Goal: Task Accomplishment & Management: Use online tool/utility

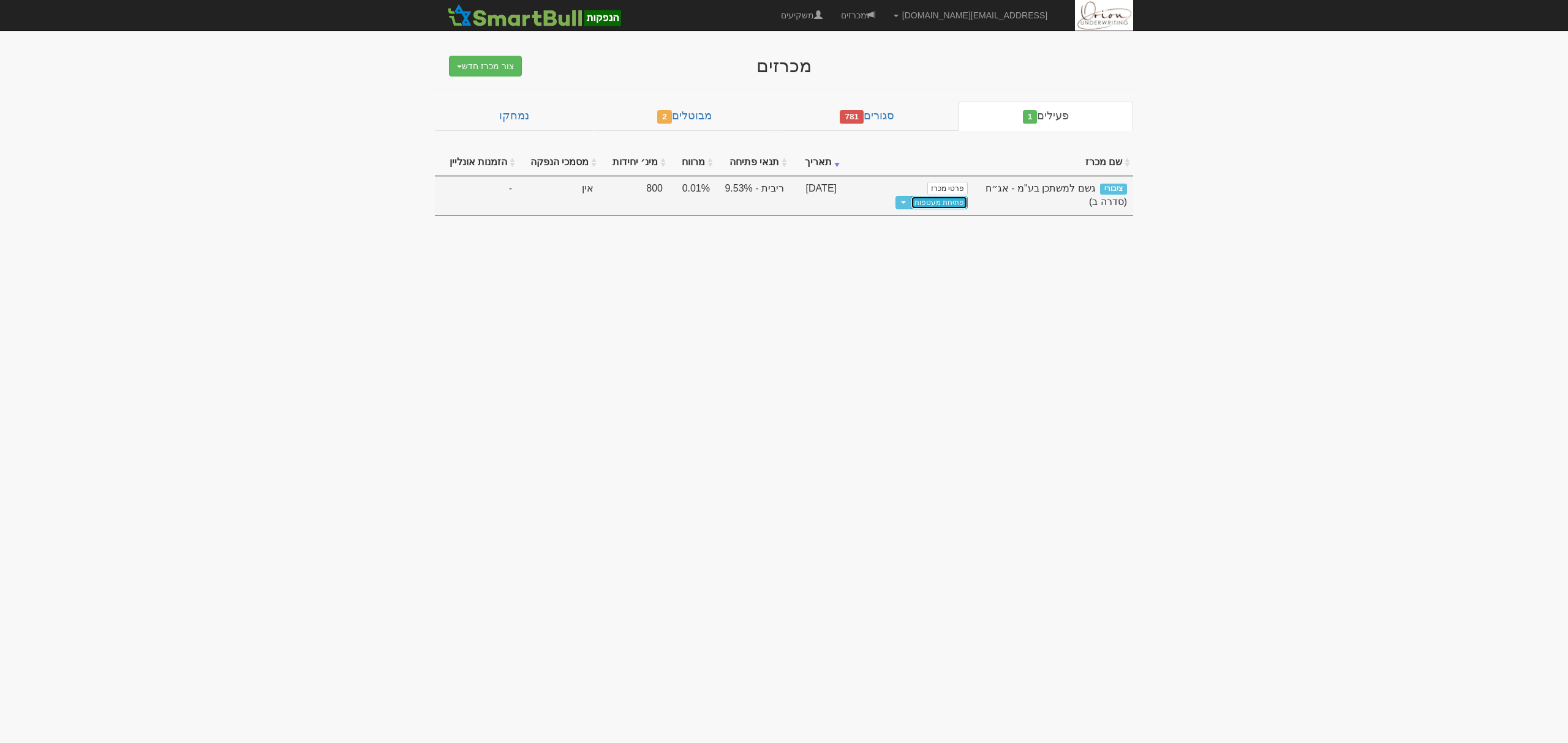
click at [910, 196] on link "פתיחת מעטפות" at bounding box center [939, 202] width 57 height 13
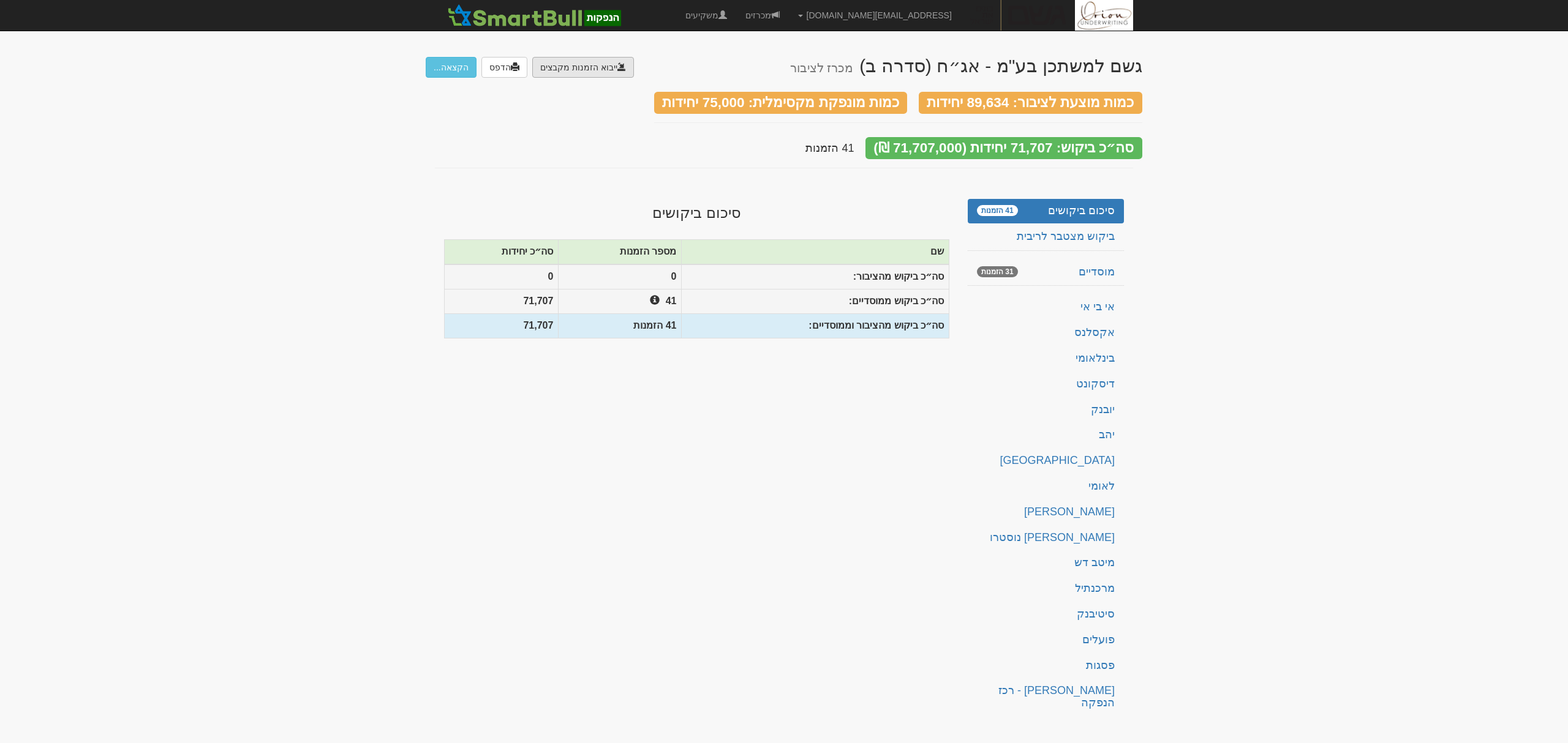
click at [616, 72] on input "file" at bounding box center [54, 101] width 1159 height 88
type input "C:\fakepath\bl501122.ems"
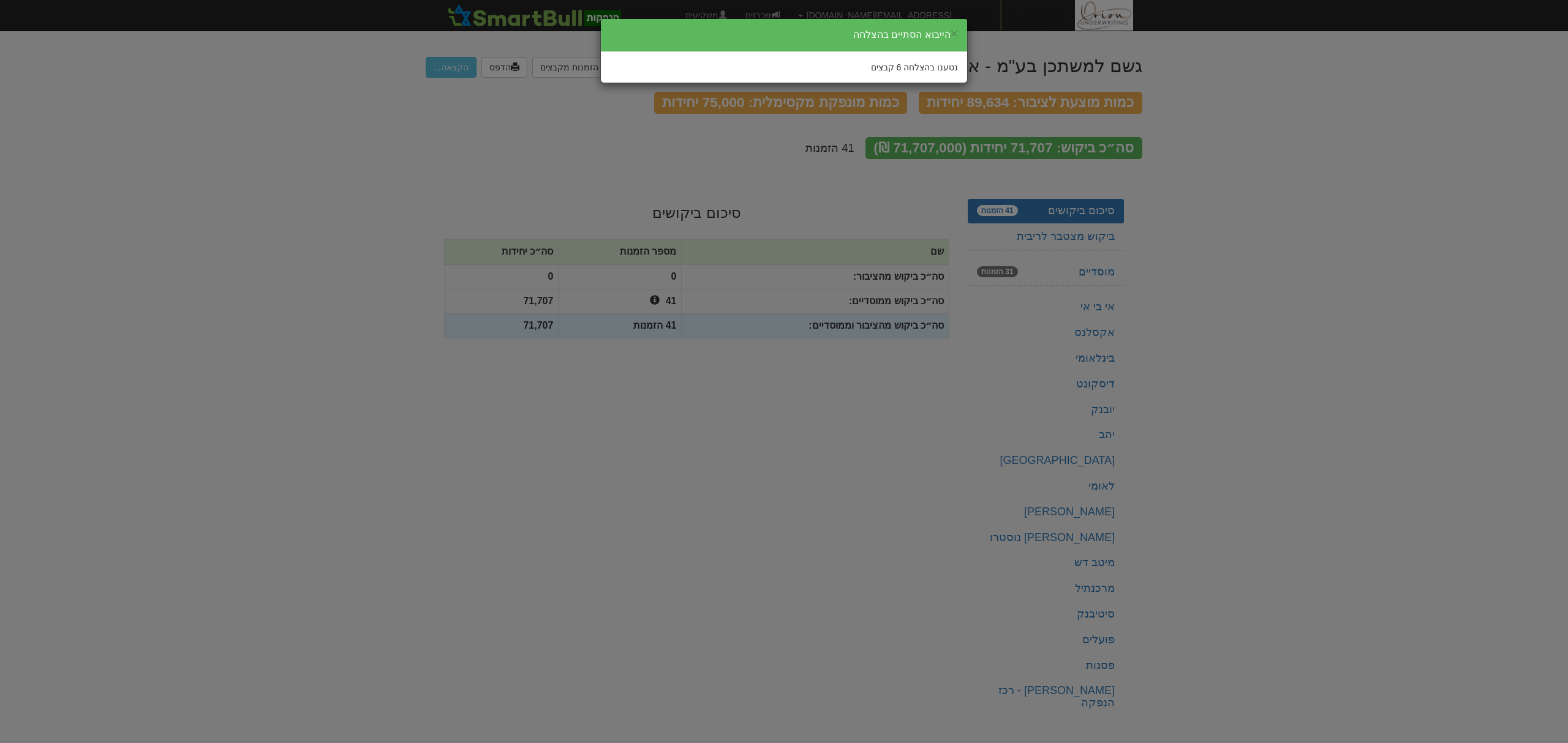
click at [1370, 258] on div "× הייבוא הסתיים בהצלחה נטענו בהצלחה 6 קבצים" at bounding box center [784, 371] width 1568 height 743
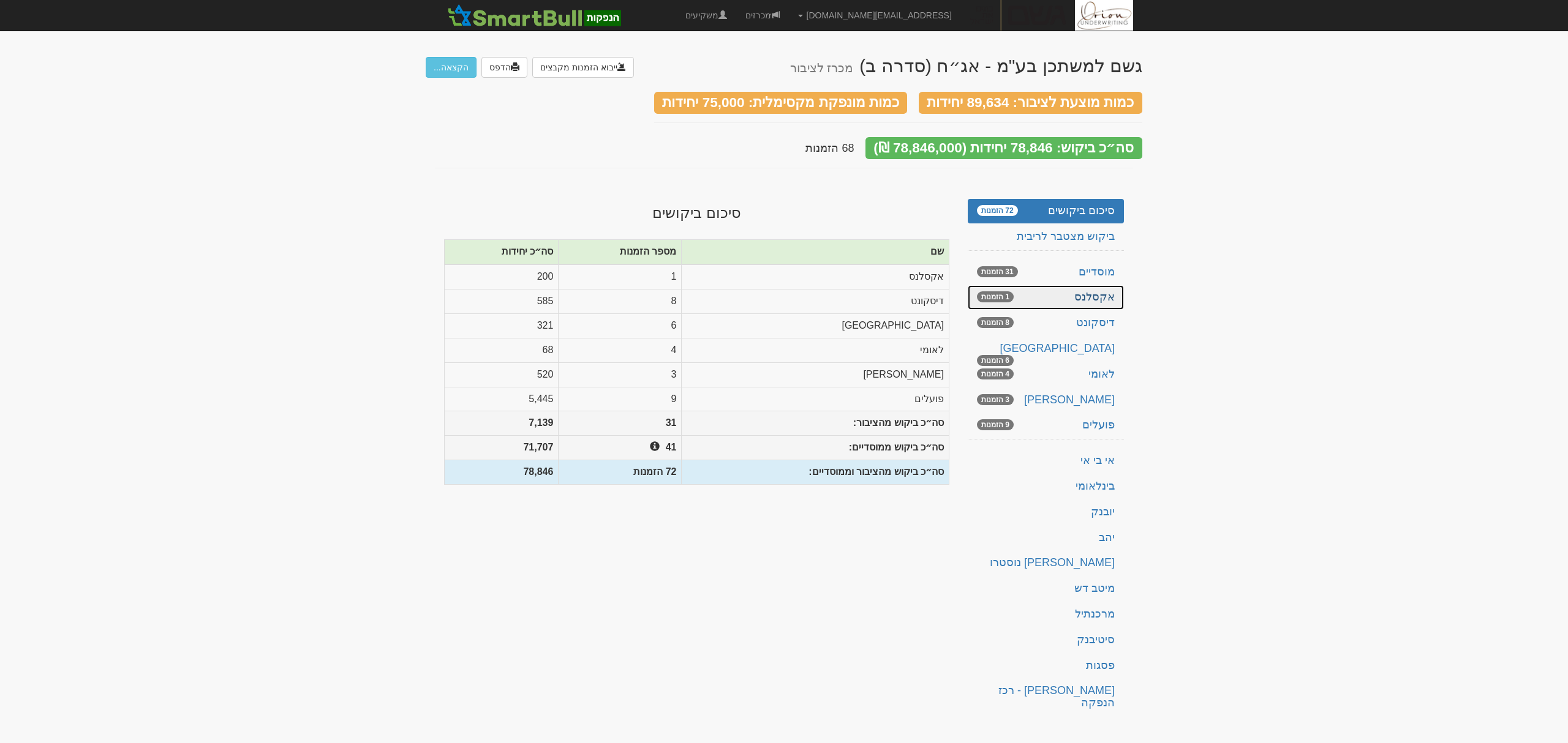
click at [1048, 285] on link "אקסלנס 1 הזמנות" at bounding box center [1046, 298] width 157 height 25
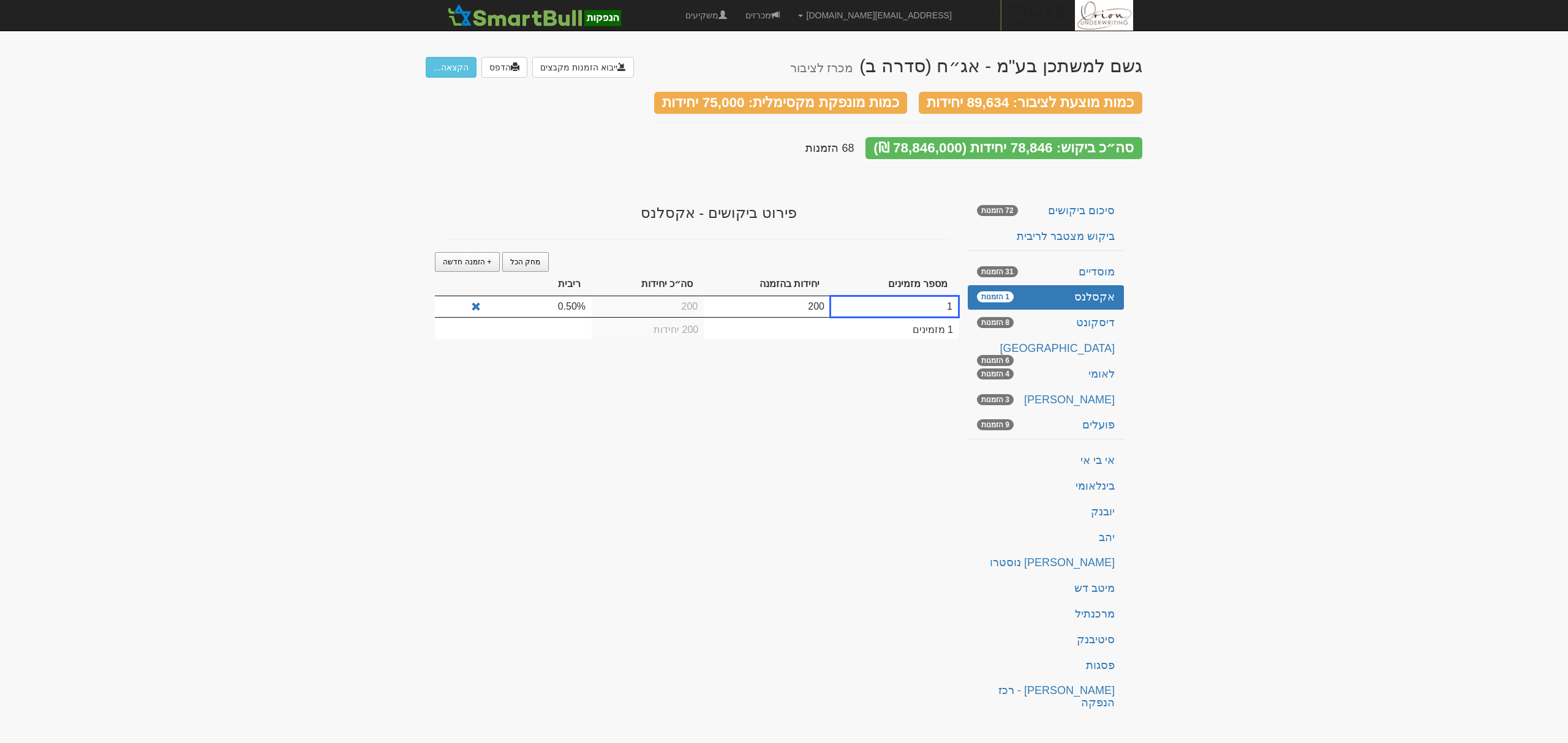
click at [561, 298] on td "0.50%" at bounding box center [539, 307] width 105 height 21
click at [1085, 311] on link "דיסקונט 8 הזמנות" at bounding box center [1046, 323] width 157 height 25
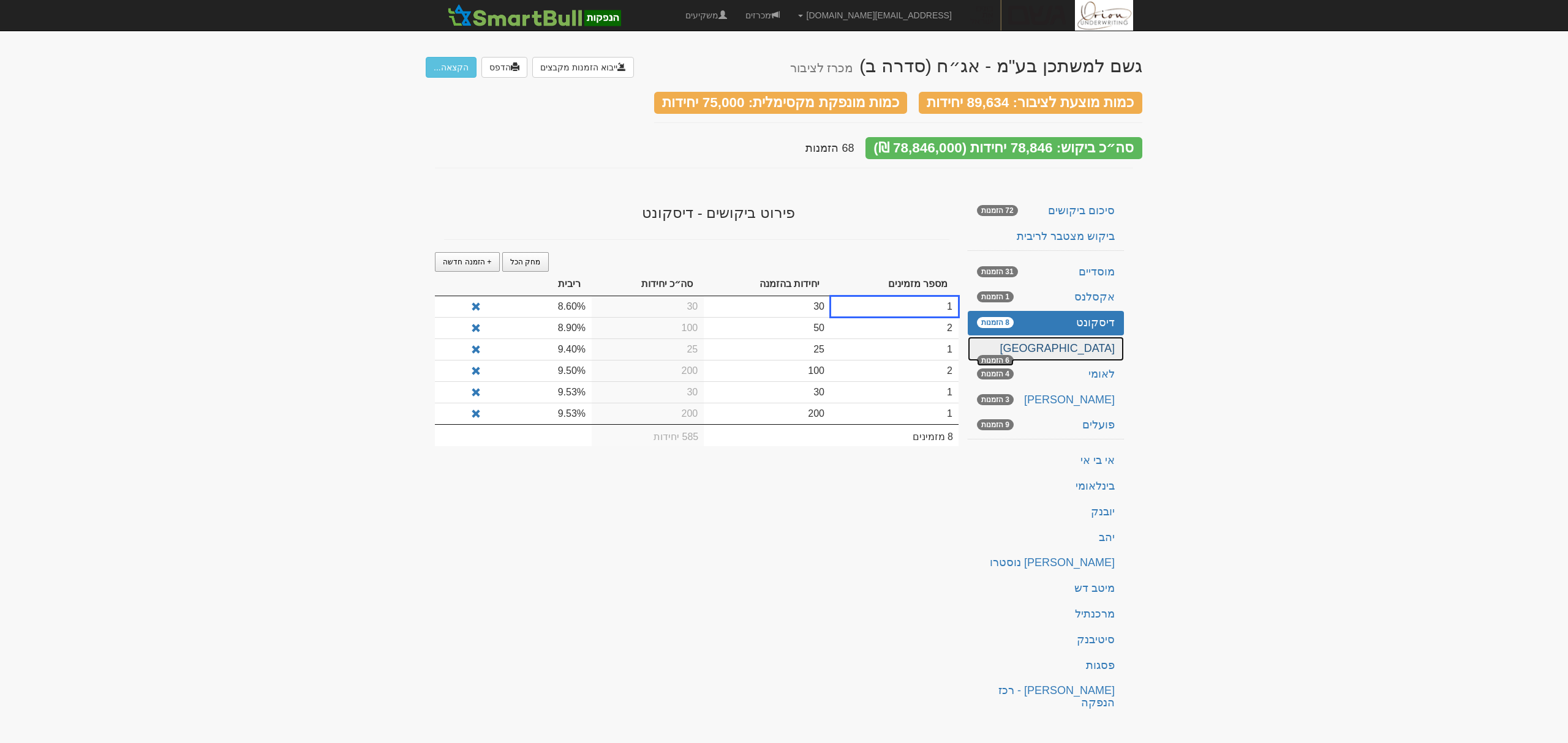
click at [1103, 338] on link "ירושלים 6 הזמנות" at bounding box center [1046, 349] width 157 height 25
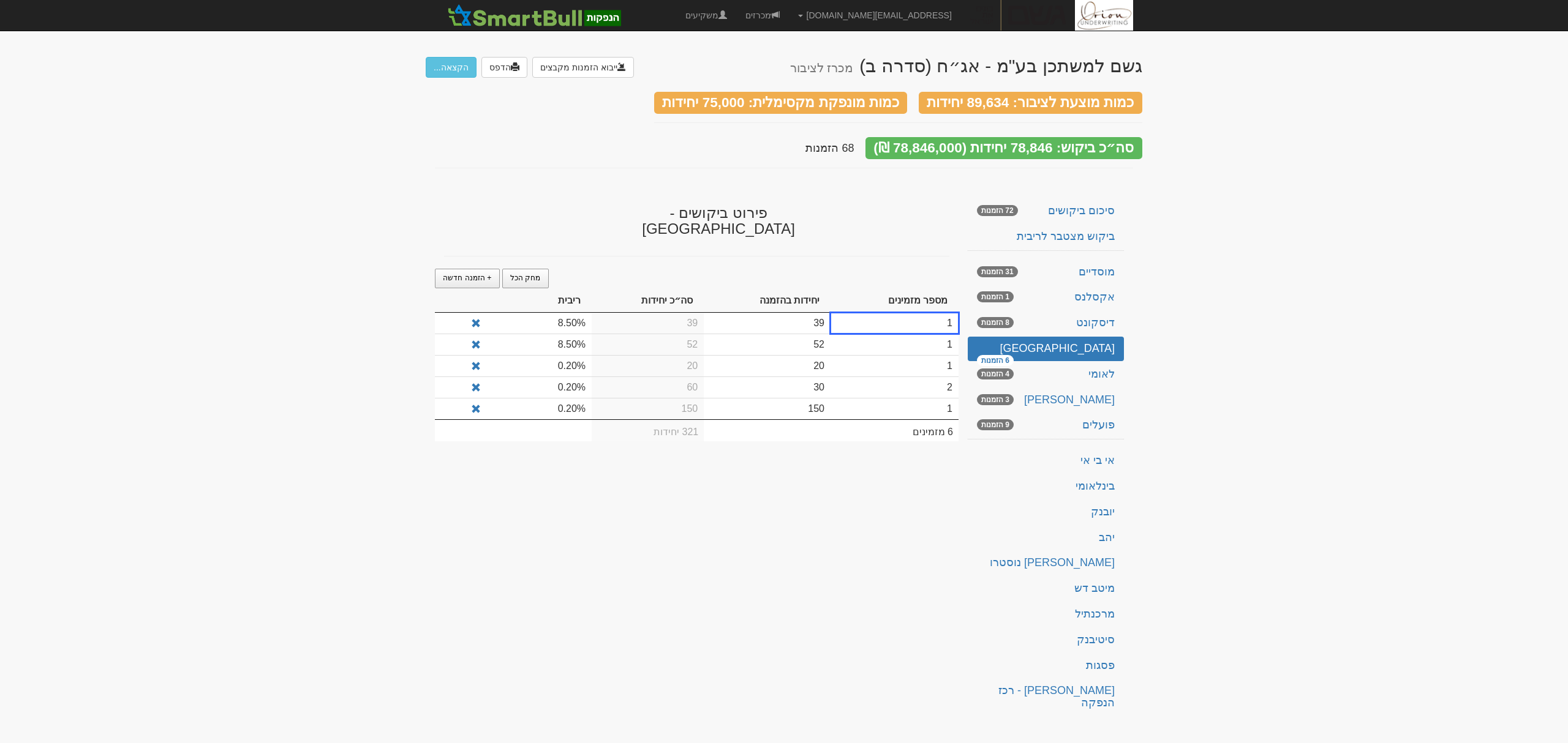
click at [565, 355] on td "0.20%" at bounding box center [539, 365] width 105 height 21
click at [557, 355] on td "0.20%" at bounding box center [539, 365] width 105 height 21
click at [614, 523] on div "גשם למשתכן בע"מ - אג״ח (סדרה ב) מכרז לציבור ייבוא הזמנות מקבצים הדפס הקצאה... כ…" at bounding box center [784, 382] width 717 height 678
click at [1067, 362] on link "לאומי 4 הזמנות" at bounding box center [1046, 375] width 157 height 25
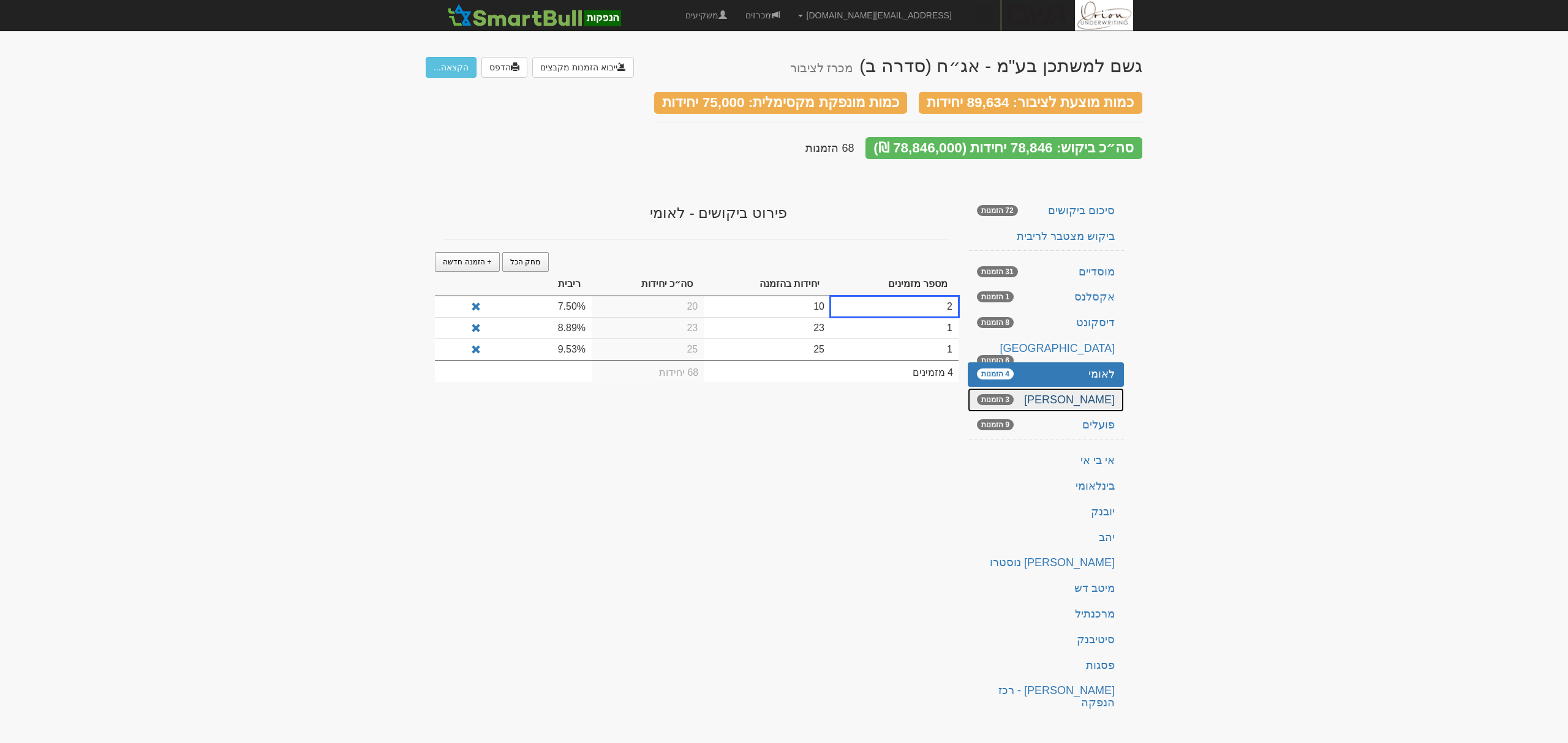
click at [1078, 392] on link "מזרחי 3 הזמנות" at bounding box center [1046, 401] width 157 height 25
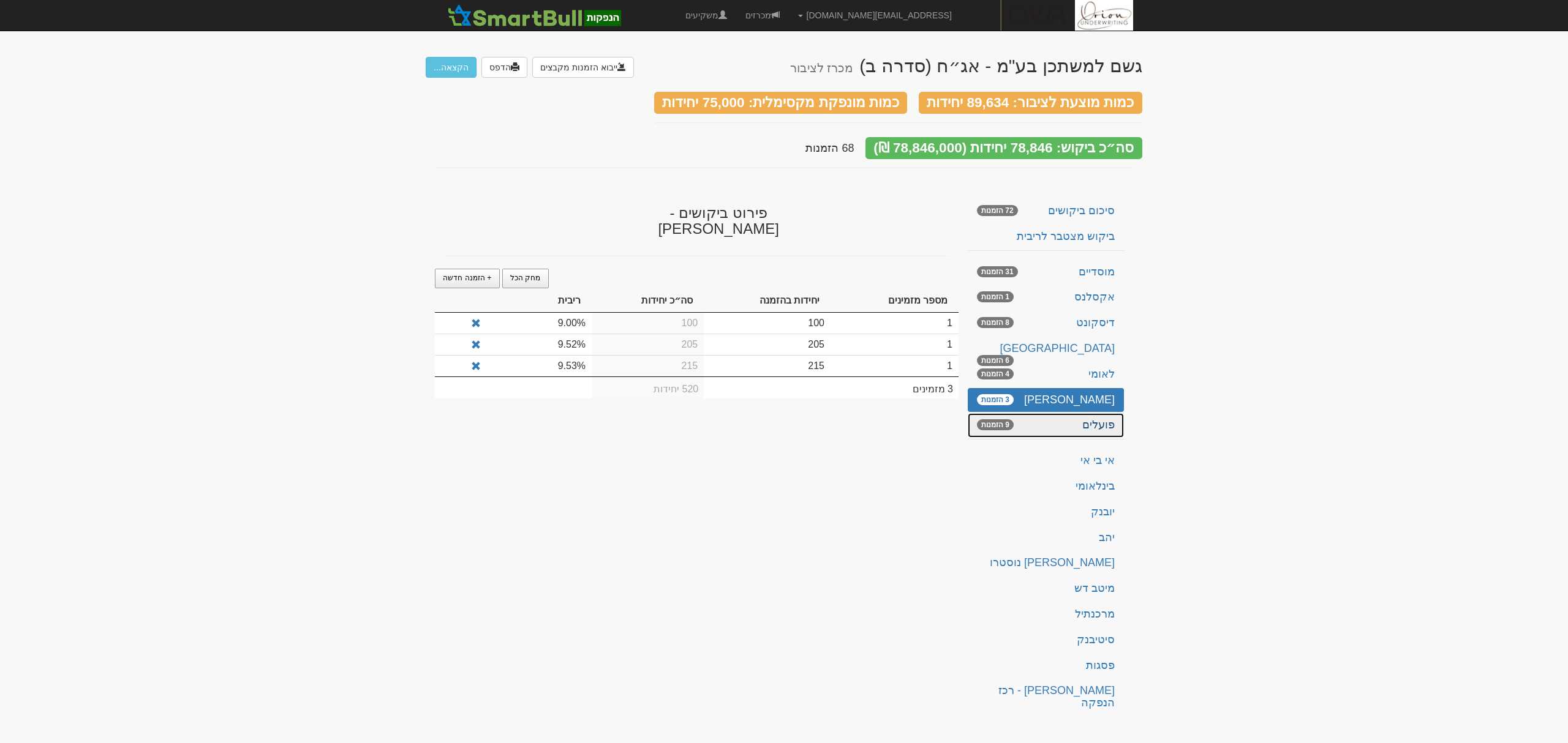
click at [1096, 414] on link "פועלים 9 הזמנות" at bounding box center [1046, 425] width 157 height 25
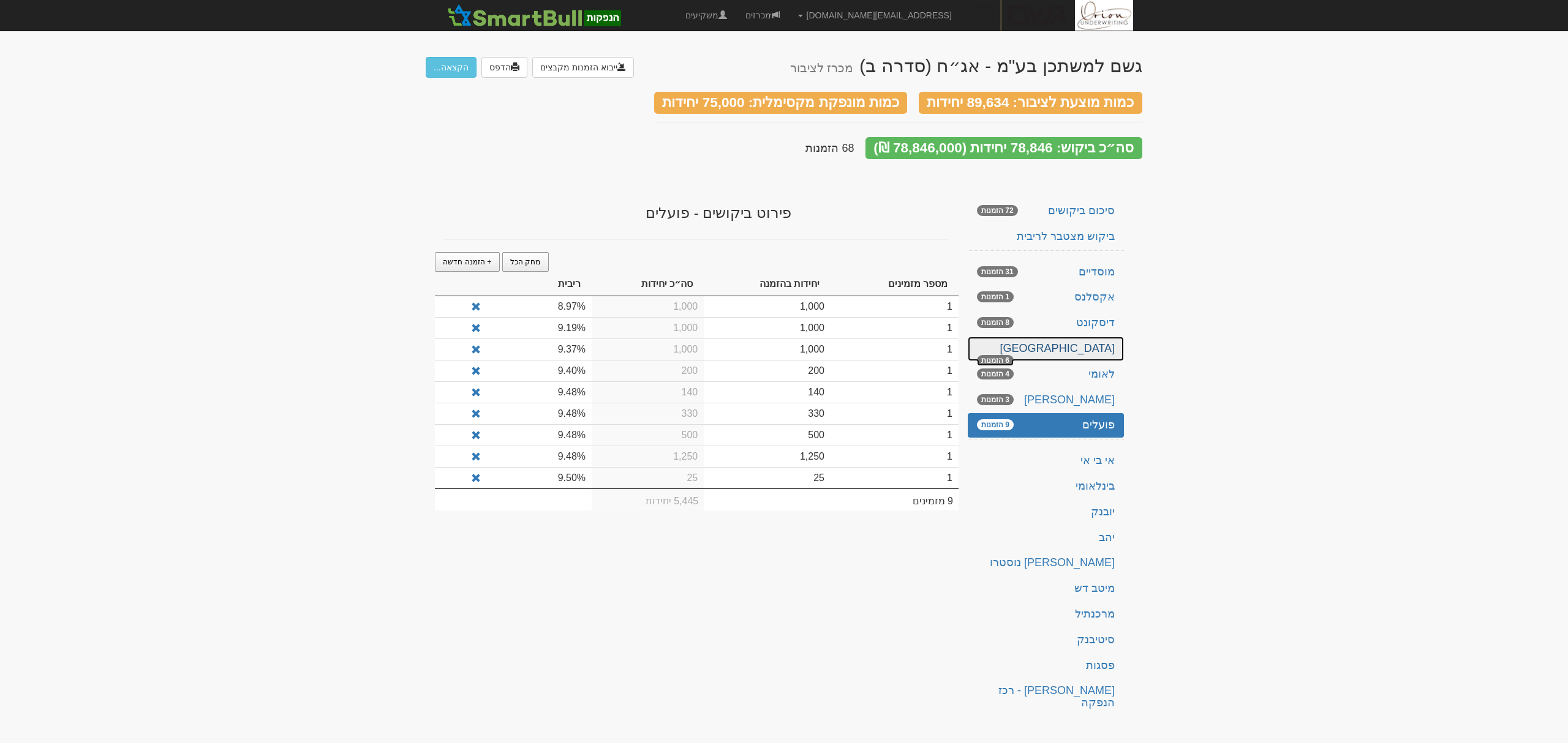
click at [1068, 337] on link "ירושלים 6 הזמנות" at bounding box center [1046, 349] width 157 height 25
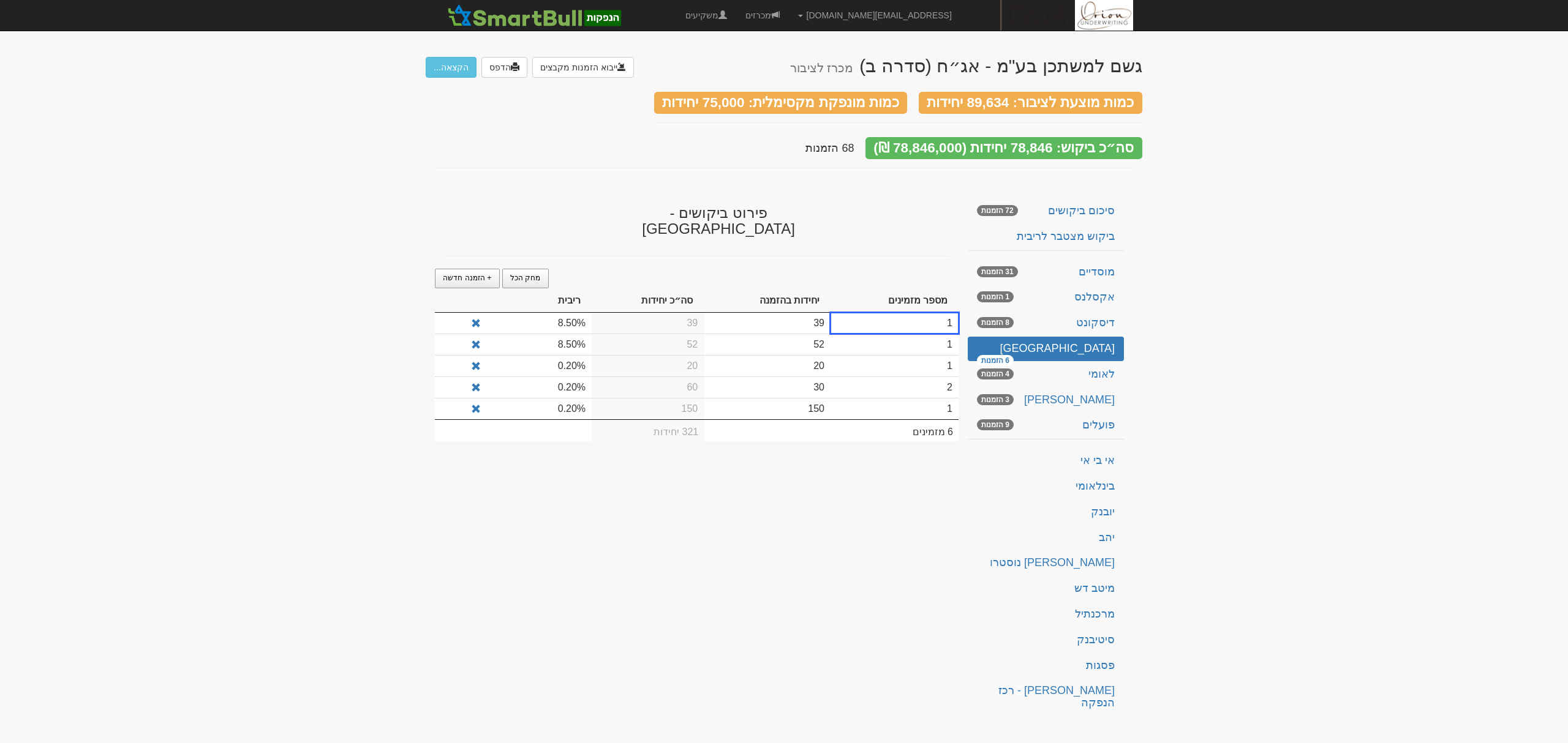
click at [560, 355] on td "0.20%" at bounding box center [539, 365] width 105 height 21
drag, startPoint x: 564, startPoint y: 336, endPoint x: 543, endPoint y: 338, distance: 21.1
click at [543, 355] on td "0.20%" at bounding box center [539, 365] width 105 height 21
click at [581, 355] on td "9.00%" at bounding box center [539, 365] width 105 height 21
click at [557, 355] on td "9.00%" at bounding box center [539, 365] width 105 height 21
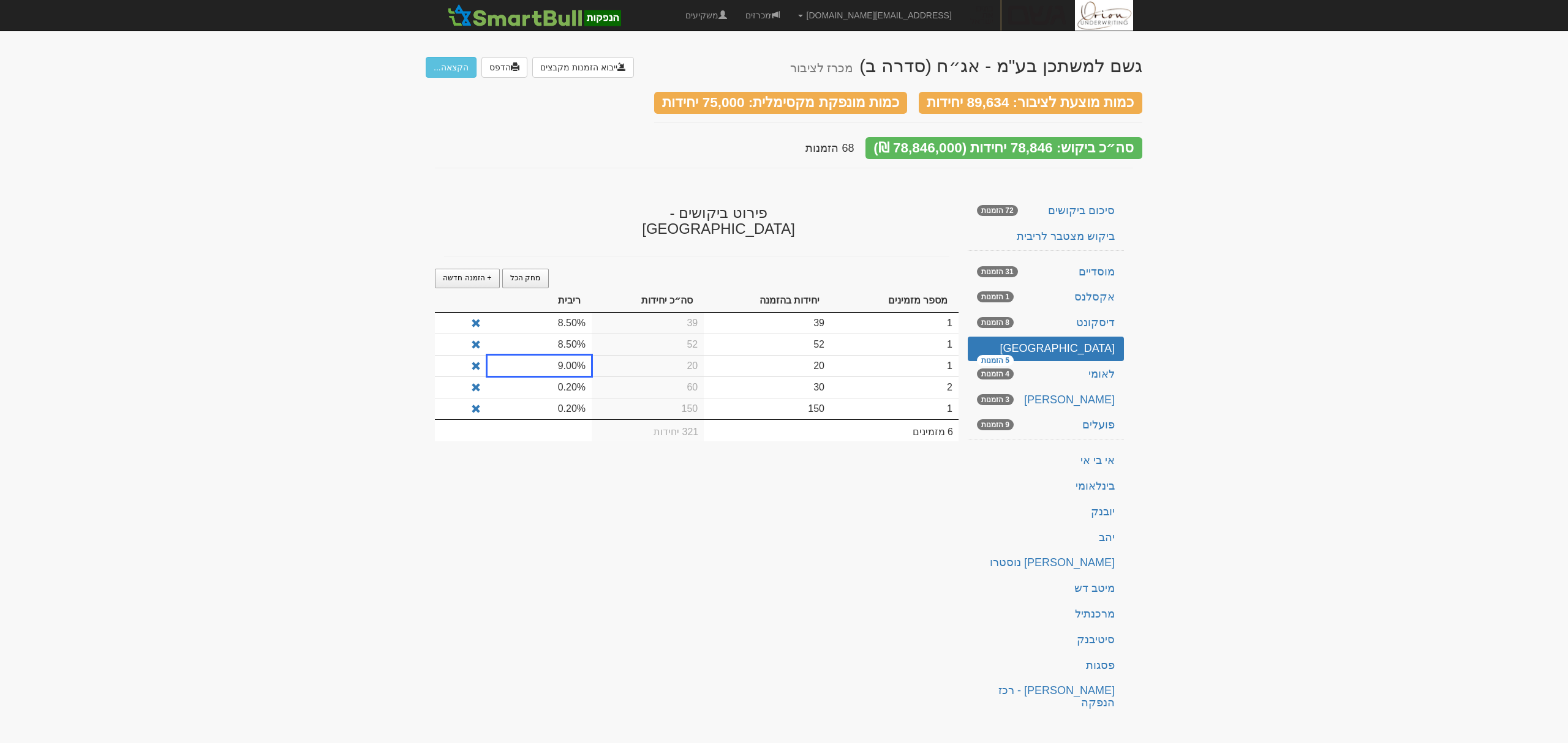
click at [557, 355] on td "9.00%" at bounding box center [539, 365] width 105 height 21
click at [566, 355] on td "9.00%" at bounding box center [539, 365] width 105 height 21
type input "9.20"
click at [558, 377] on td "0.20%" at bounding box center [539, 387] width 105 height 21
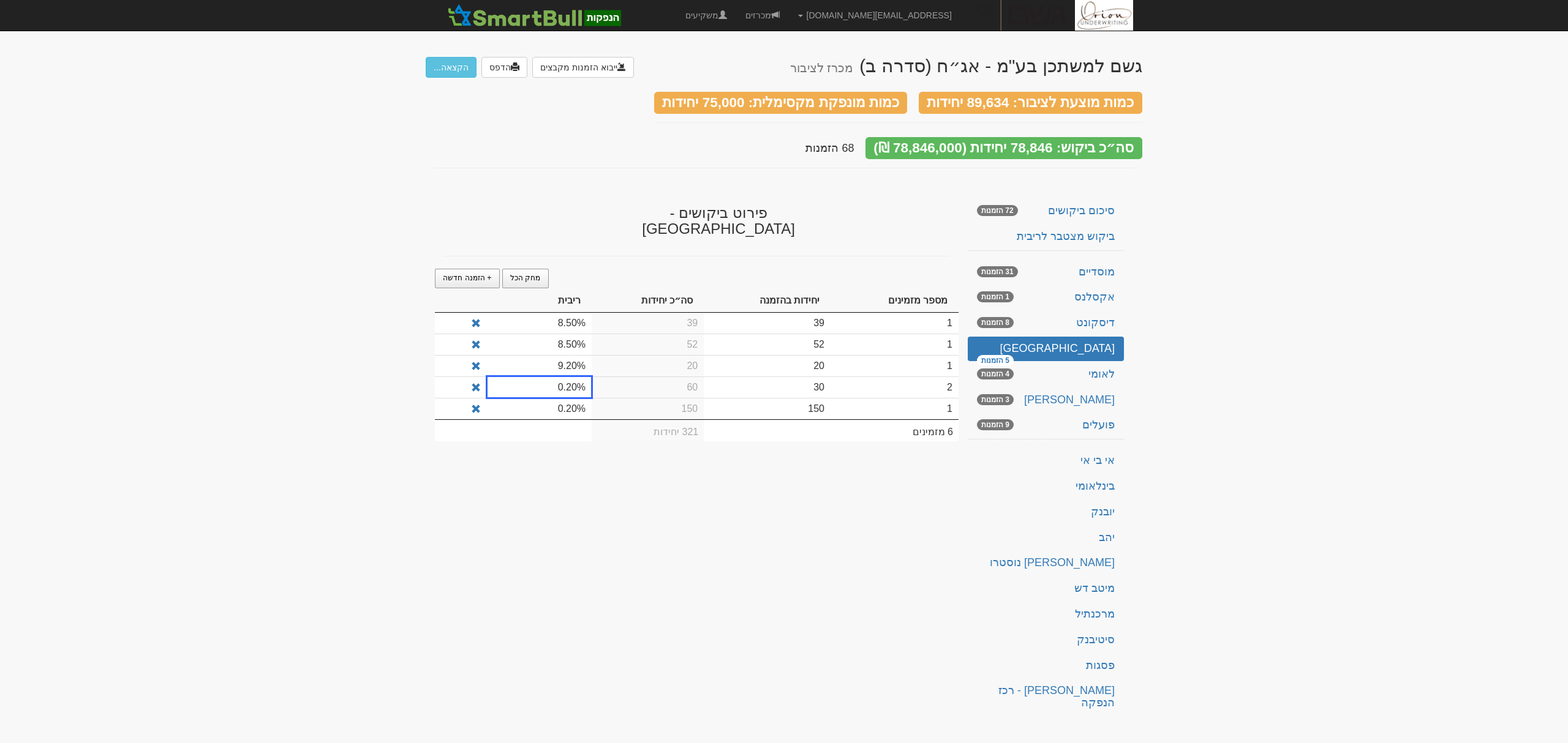
click at [558, 377] on td "0.20%" at bounding box center [539, 387] width 105 height 21
type input "9.20"
click at [562, 398] on td "0.20%" at bounding box center [539, 408] width 105 height 21
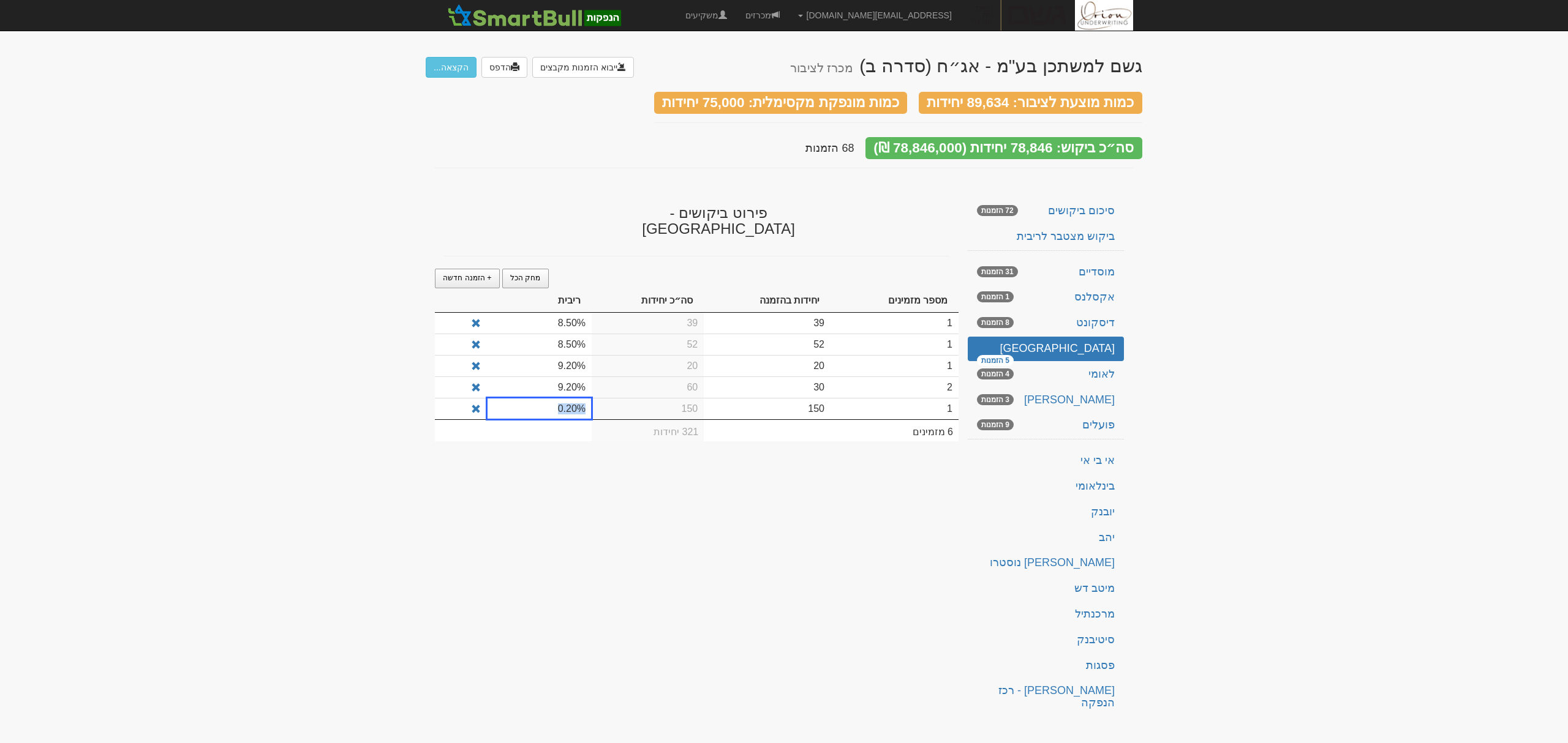
click at [562, 398] on td "0.20%" at bounding box center [539, 408] width 105 height 21
type input "9.20"
click at [517, 476] on div "גשם למשתכן בע"מ - אג״ח (סדרה ב) מכרז לציבור ייבוא הזמנות מקבצים הדפס הקצאה... כ…" at bounding box center [784, 382] width 717 height 678
click at [1012, 285] on link "אקסלנס 1 הזמנות" at bounding box center [1046, 298] width 157 height 25
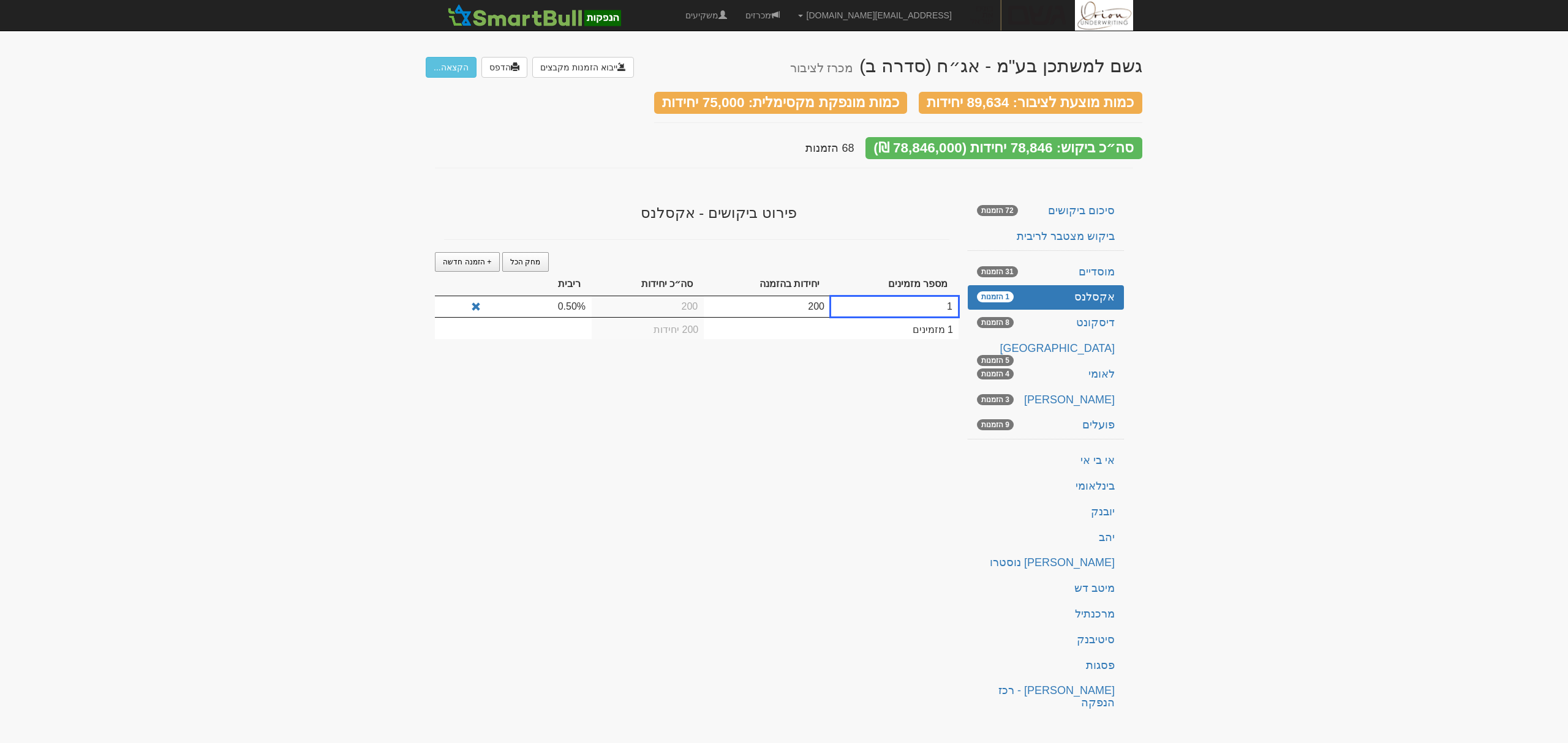
click at [566, 299] on td "0.50%" at bounding box center [539, 307] width 105 height 21
click at [692, 512] on div "גשם למשתכן בע"מ - אג״ח (סדרה ב) מכרז לציבור ייבוא הזמנות מקבצים הדפס הקצאה... כ…" at bounding box center [784, 382] width 717 height 678
click at [565, 297] on td "0.50%" at bounding box center [539, 307] width 105 height 21
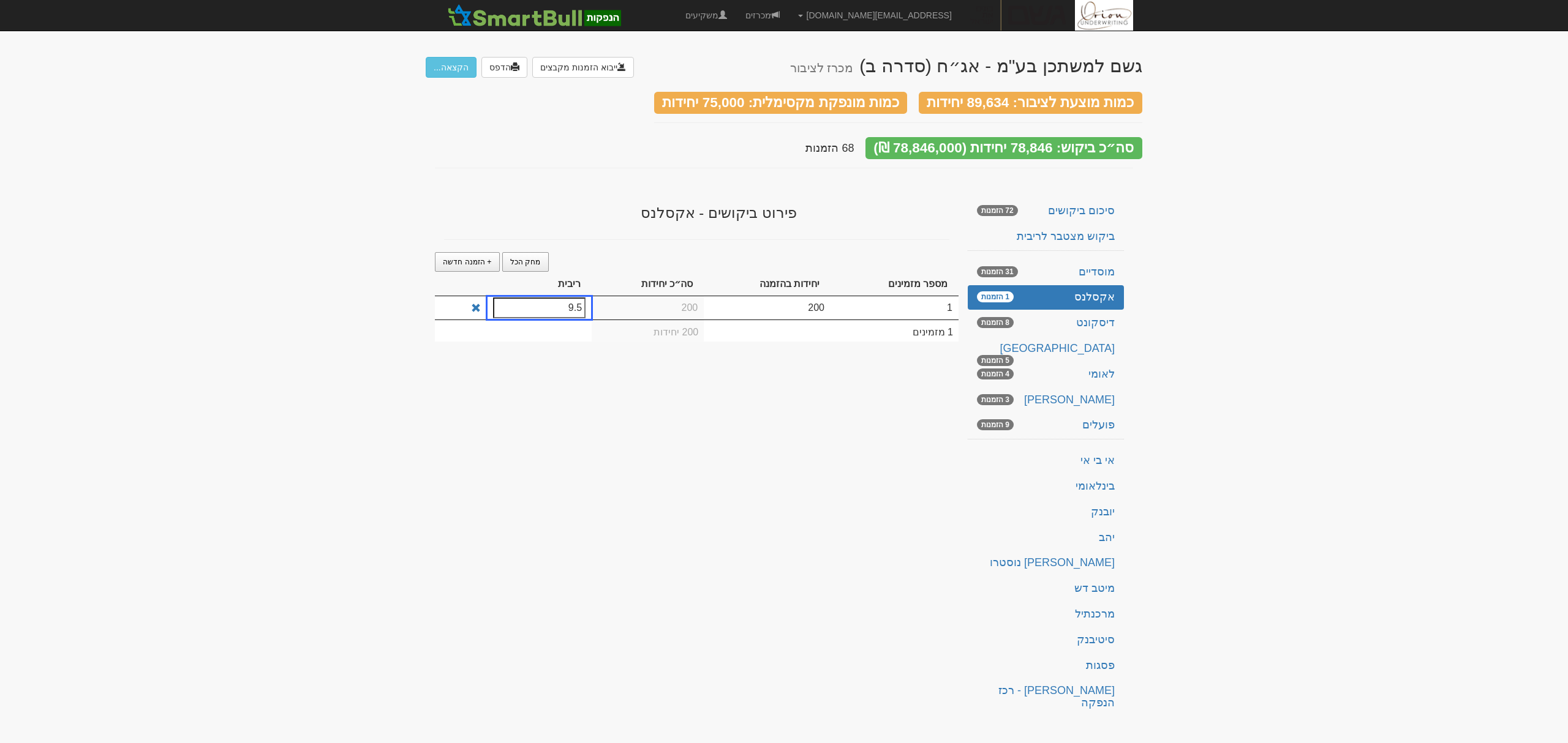
type input "9.53"
click at [686, 606] on div "גשם למשתכן בע"מ - אג״ח (סדרה ב) מכרז לציבור ייבוא הזמנות מקבצים הדפס הקצאה... כ…" at bounding box center [784, 382] width 717 height 678
click at [1076, 337] on link "ירושלים 5 הזמנות" at bounding box center [1046, 349] width 157 height 25
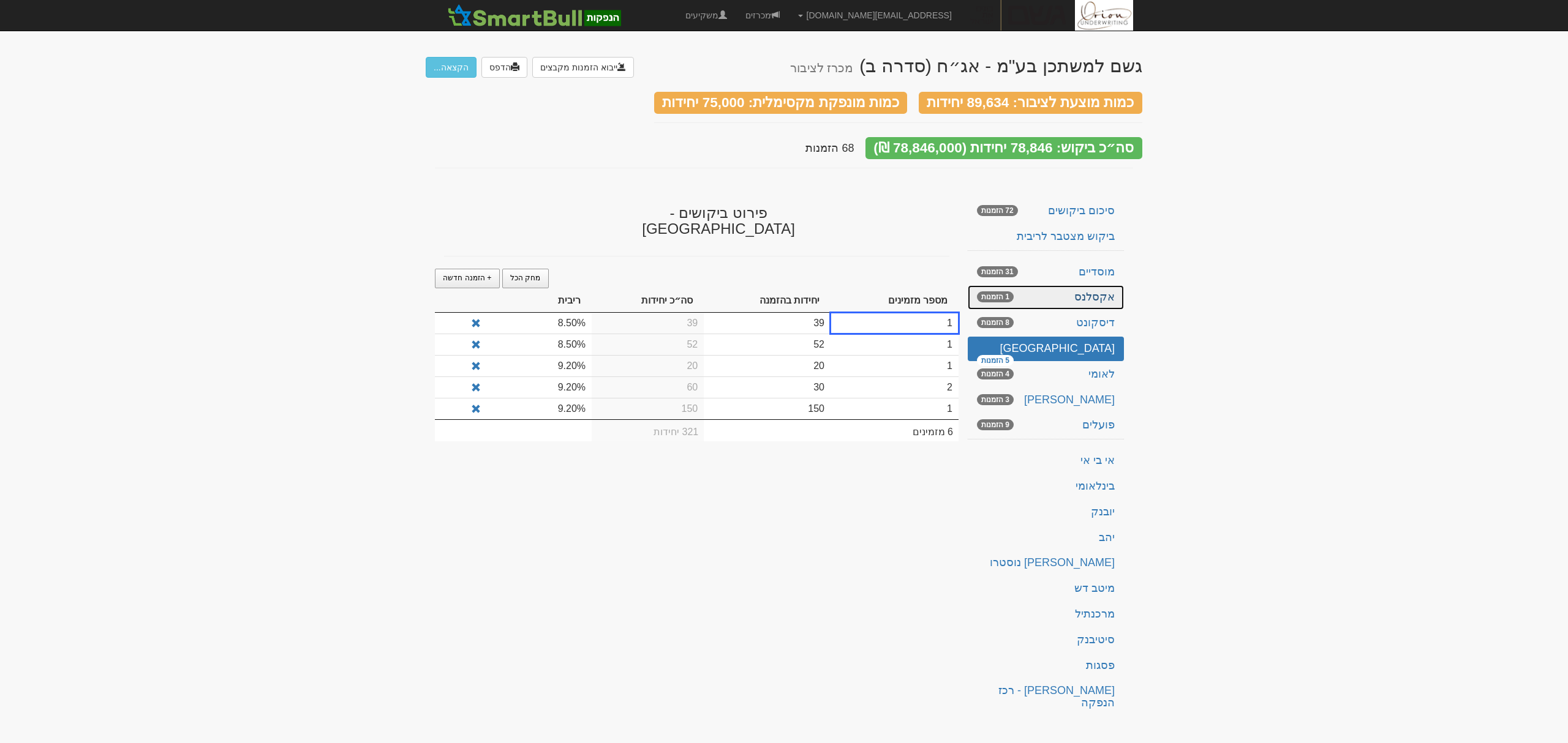
click at [1102, 297] on link "אקסלנס 1 הזמנות" at bounding box center [1046, 298] width 157 height 25
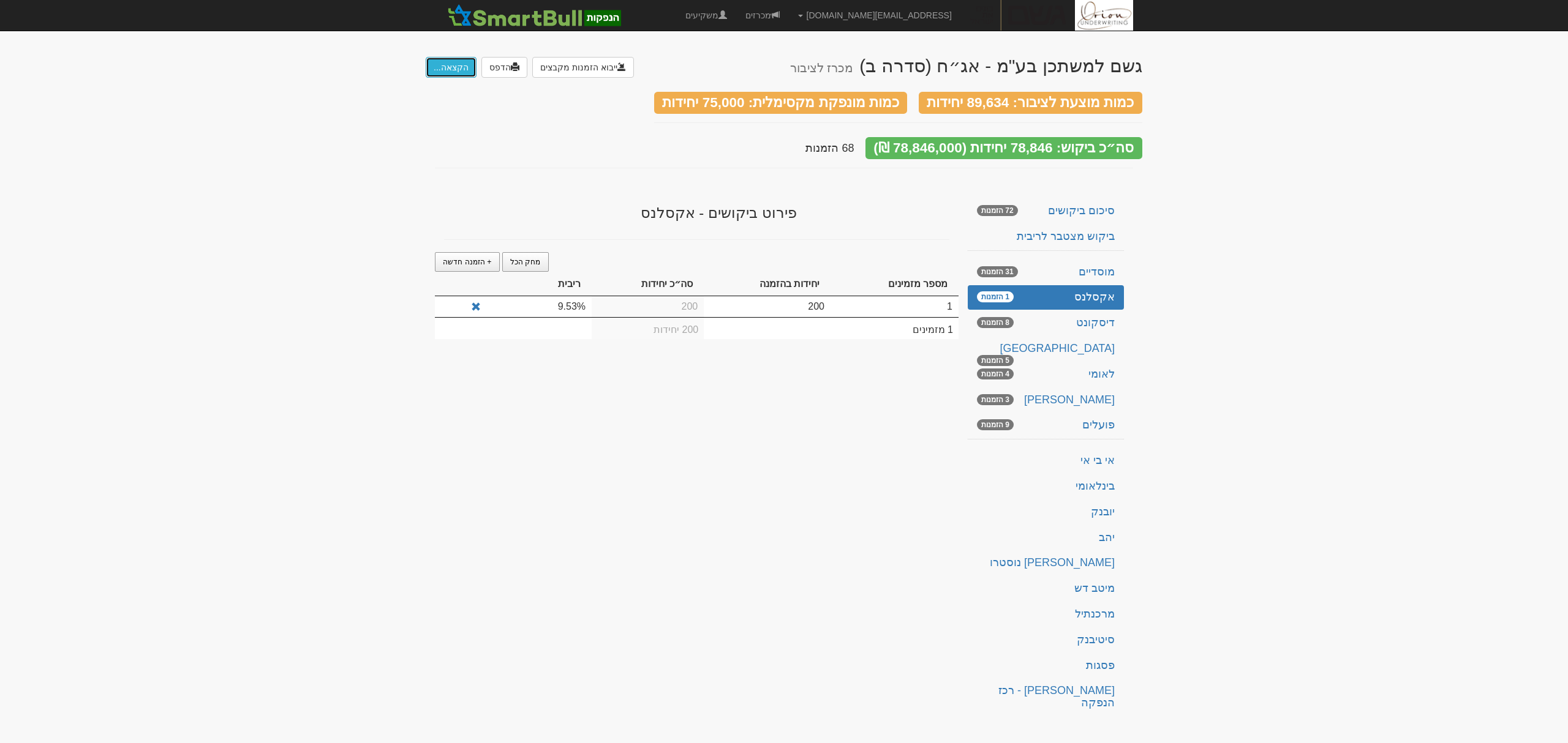
click at [429, 67] on button "הקצאה..." at bounding box center [450, 68] width 51 height 21
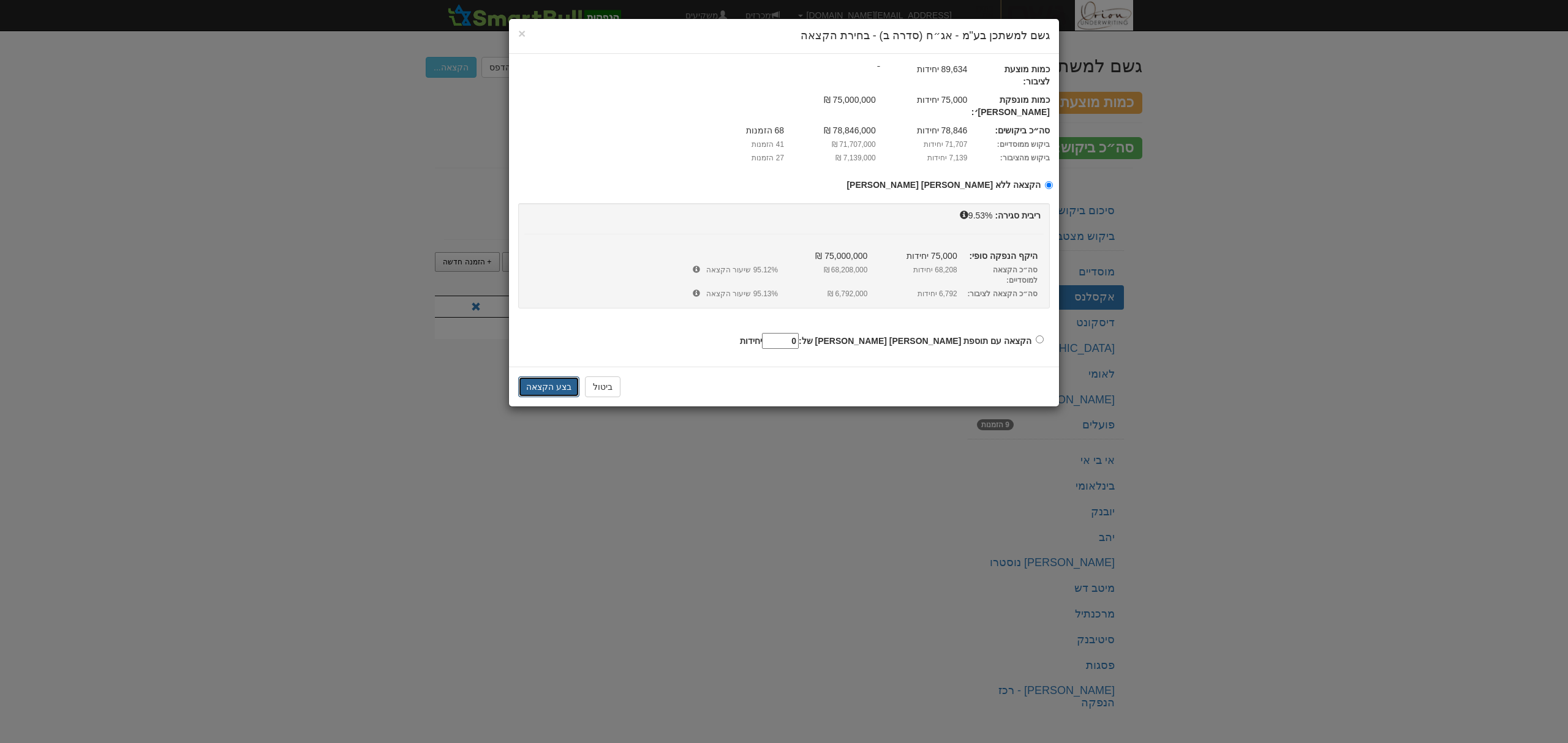
click at [537, 377] on button "בצע הקצאה" at bounding box center [549, 387] width 61 height 21
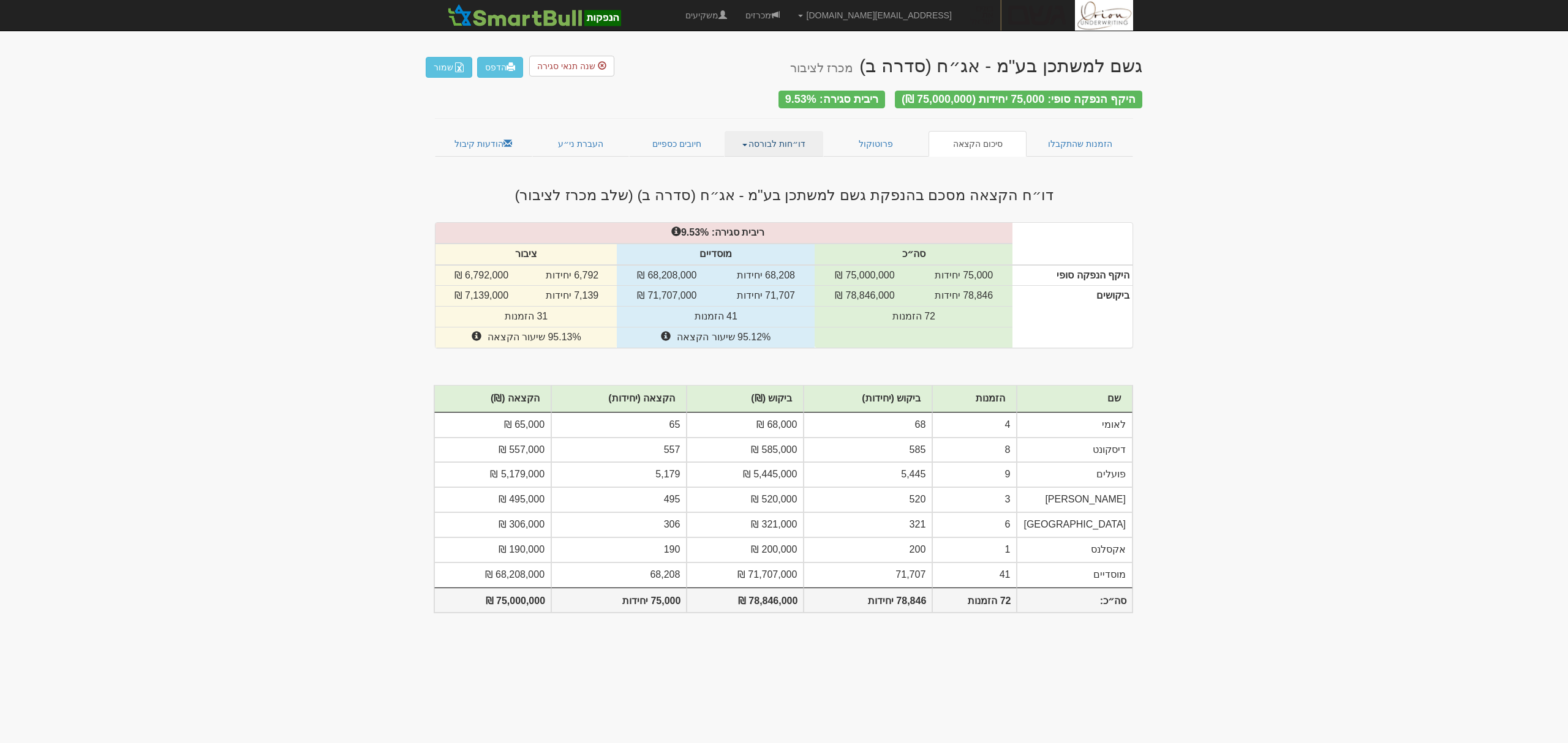
click at [784, 134] on link "דו״חות לבורסה" at bounding box center [774, 143] width 99 height 26
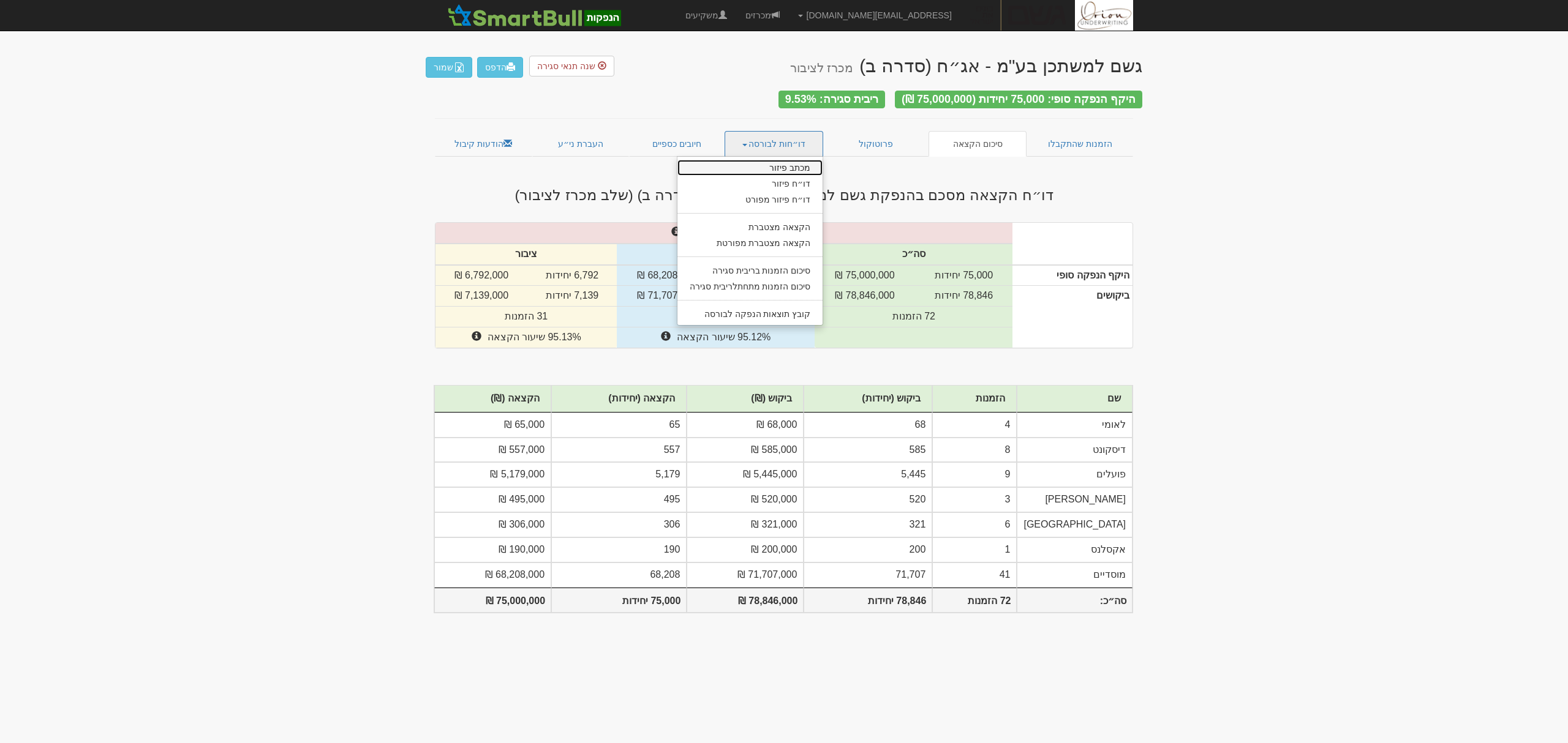
click at [763, 160] on link "מכתב פיזור" at bounding box center [750, 168] width 146 height 16
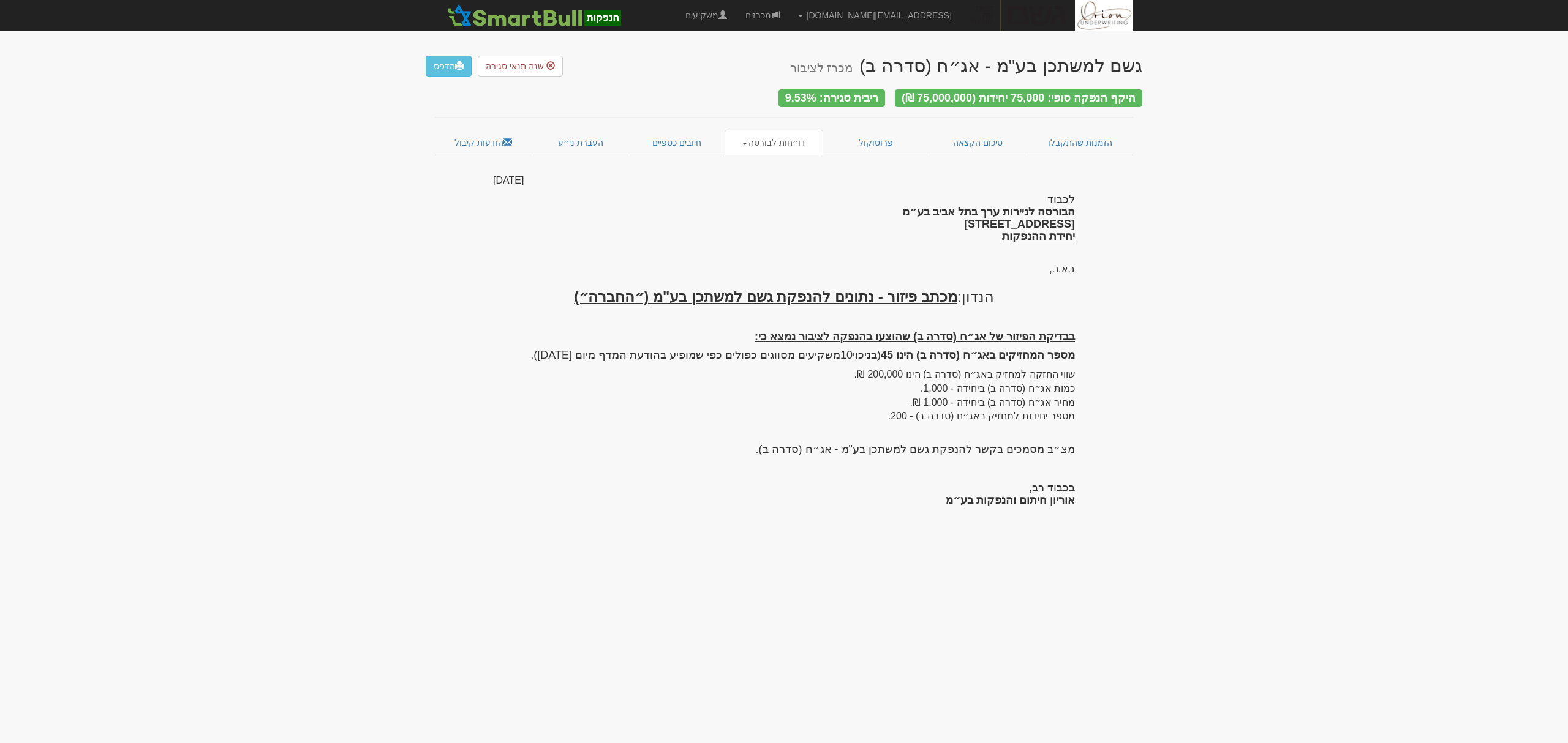
click at [878, 342] on div "בבדיקת הפיזור של אג״ח (סדרה ב) שהוצעו בהנפקה לציבור נמצא כי: מספר המחזיקים באג״…" at bounding box center [784, 374] width 582 height 98
click at [886, 341] on div "בבדיקת הפיזור של אג״ח (סדרה ב) שהוצעו בהנפקה לציבור נמצא כי: מספר המחזיקים באג״…" at bounding box center [784, 374] width 582 height 98
click at [887, 341] on div "בבדיקת הפיזור של אג״ח (סדרה ב) שהוצעו בהנפקה לציבור נמצא כי: מספר המחזיקים באג״…" at bounding box center [784, 374] width 582 height 98
click at [895, 349] on strong "מספר המחזיקים באג״ח (סדרה ב) הינו 45" at bounding box center [977, 355] width 194 height 12
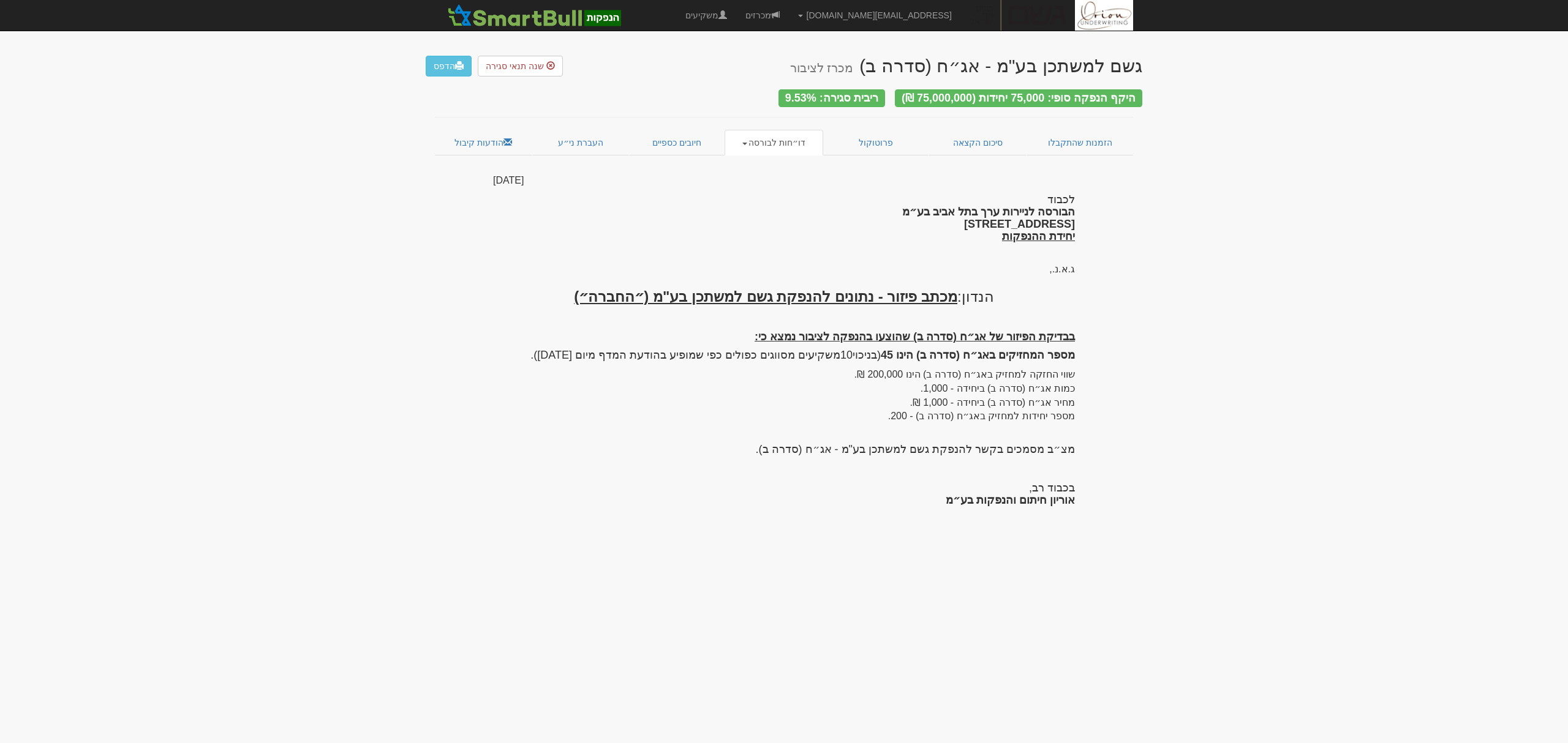
click at [559, 382] on div "בבדיקת הפיזור של אג״ח (סדרה ב) שהוצעו בהנפקה לציבור נמצא כי: מספר המחזיקים באג״…" at bounding box center [784, 374] width 582 height 98
click at [878, 137] on link "פרוטוקול" at bounding box center [876, 142] width 105 height 26
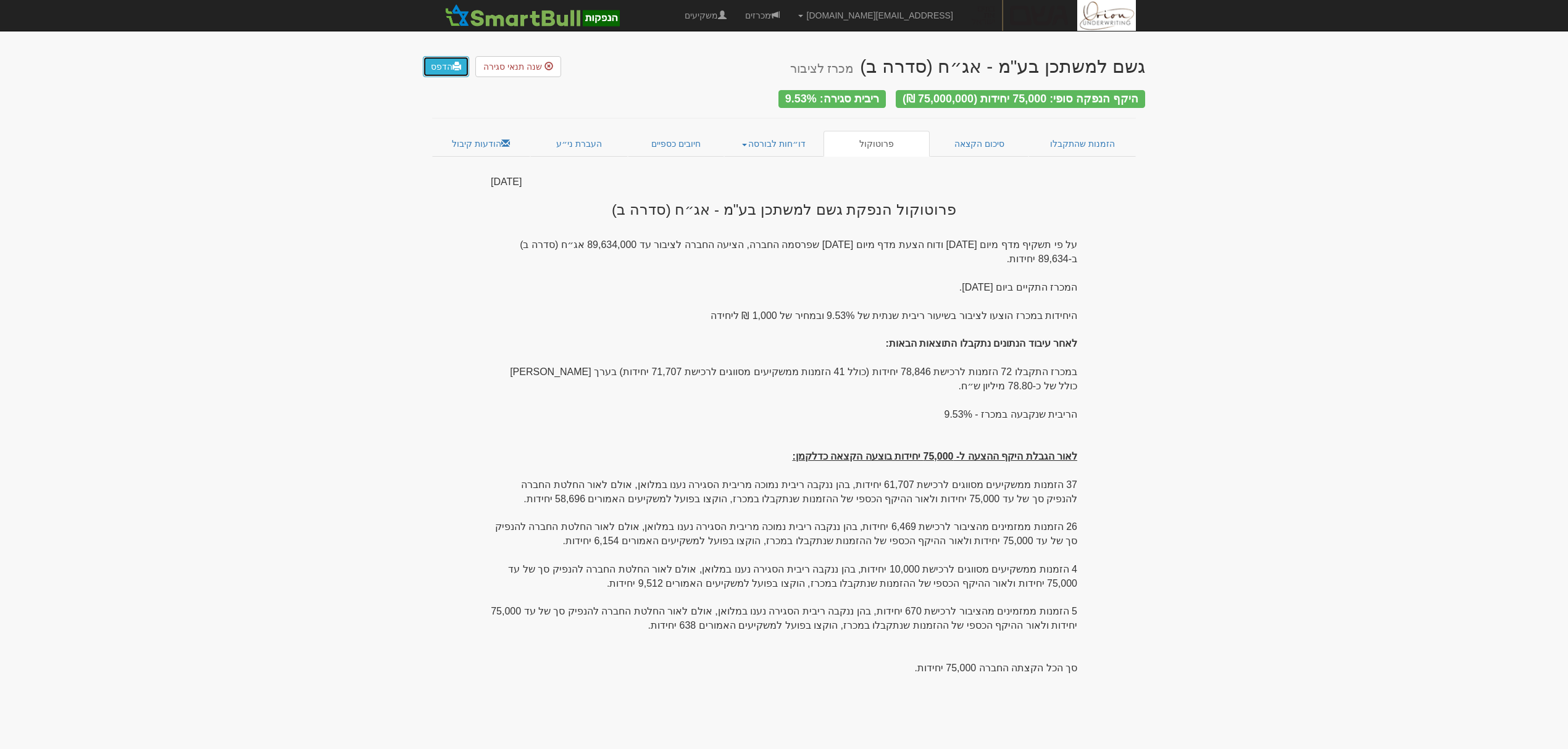
click at [449, 65] on link "הדפס" at bounding box center [446, 66] width 46 height 21
click at [456, 68] on span at bounding box center [456, 65] width 9 height 9
click at [985, 144] on link "סיכום הקצאה" at bounding box center [979, 143] width 99 height 26
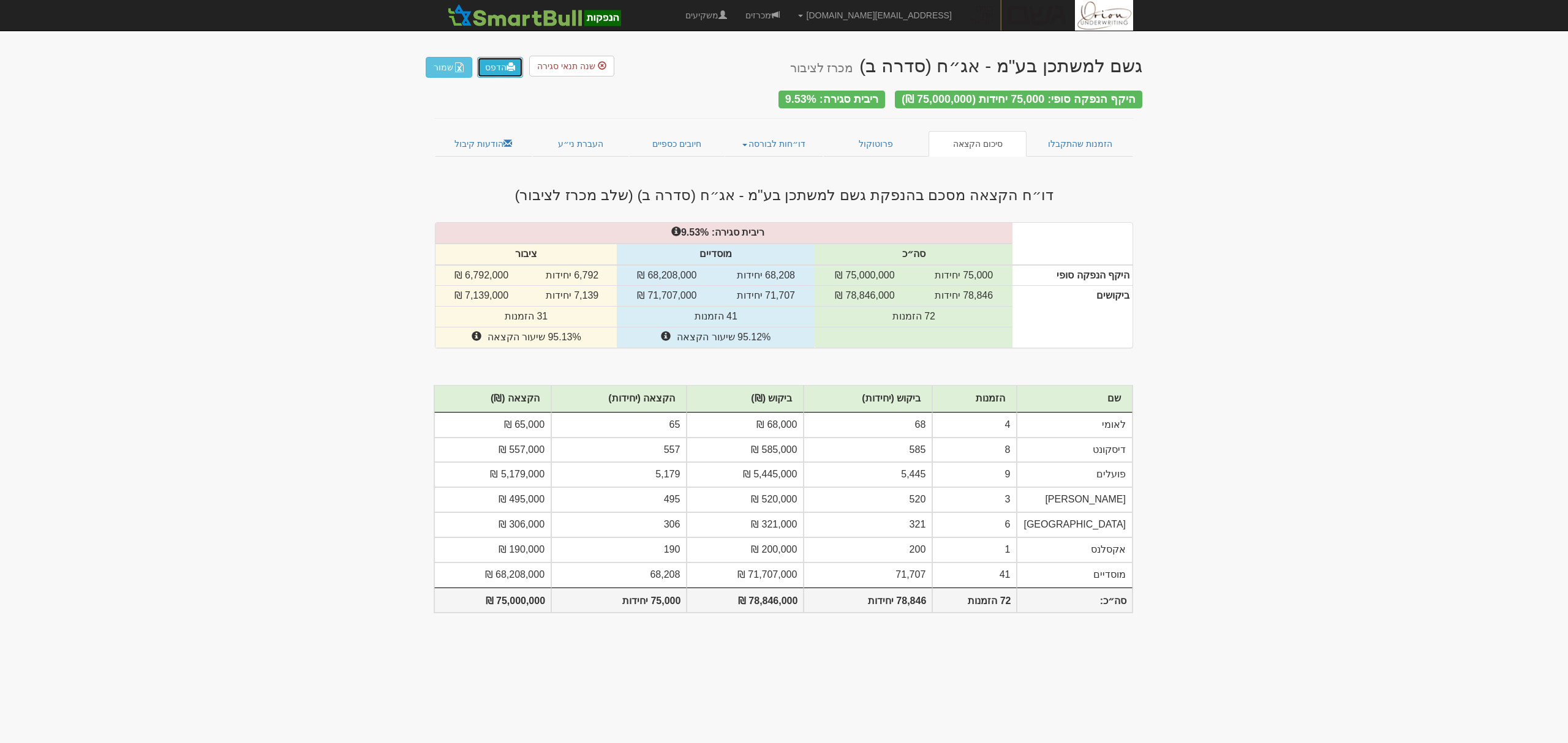
click at [510, 62] on span at bounding box center [511, 66] width 9 height 9
click at [868, 137] on link "פרוטוקול" at bounding box center [876, 143] width 105 height 26
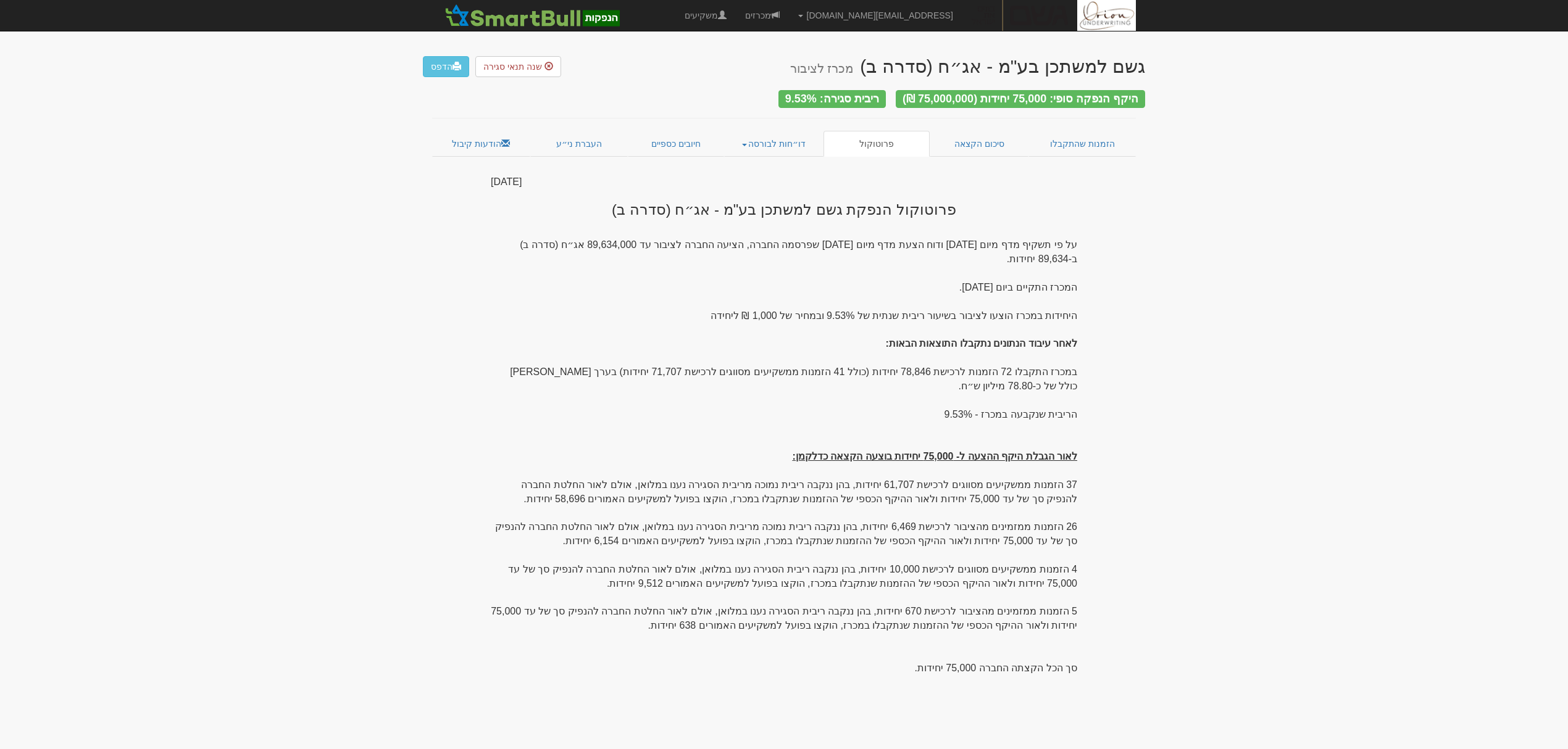
drag, startPoint x: 434, startPoint y: 719, endPoint x: 493, endPoint y: 788, distance: 90.8
click at [1322, 269] on body "hanpaka@orion-uw.com הגדרות חשבונות הנפקה תבניות הודעות קיבול" at bounding box center [784, 431] width 1568 height 862
click at [451, 62] on link "הדפס" at bounding box center [446, 66] width 46 height 21
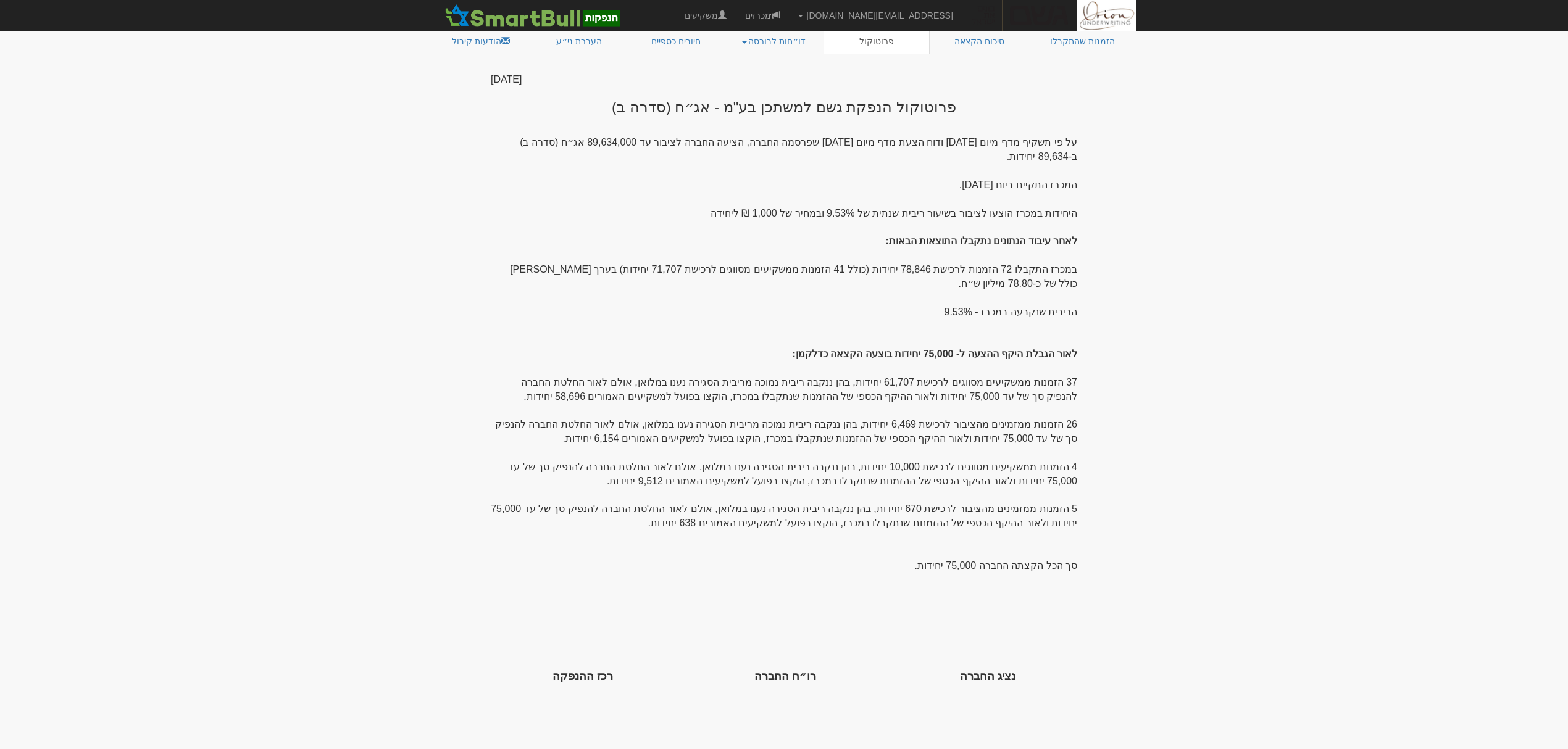
scroll to position [109, 0]
click at [480, 569] on div "גשם למשתכן בע"מ - אג״ח (סדרה ב) מכרז לציבור הדפס שנה תנאי סגירה היקף הנפקה סופי…" at bounding box center [784, 344] width 722 height 818
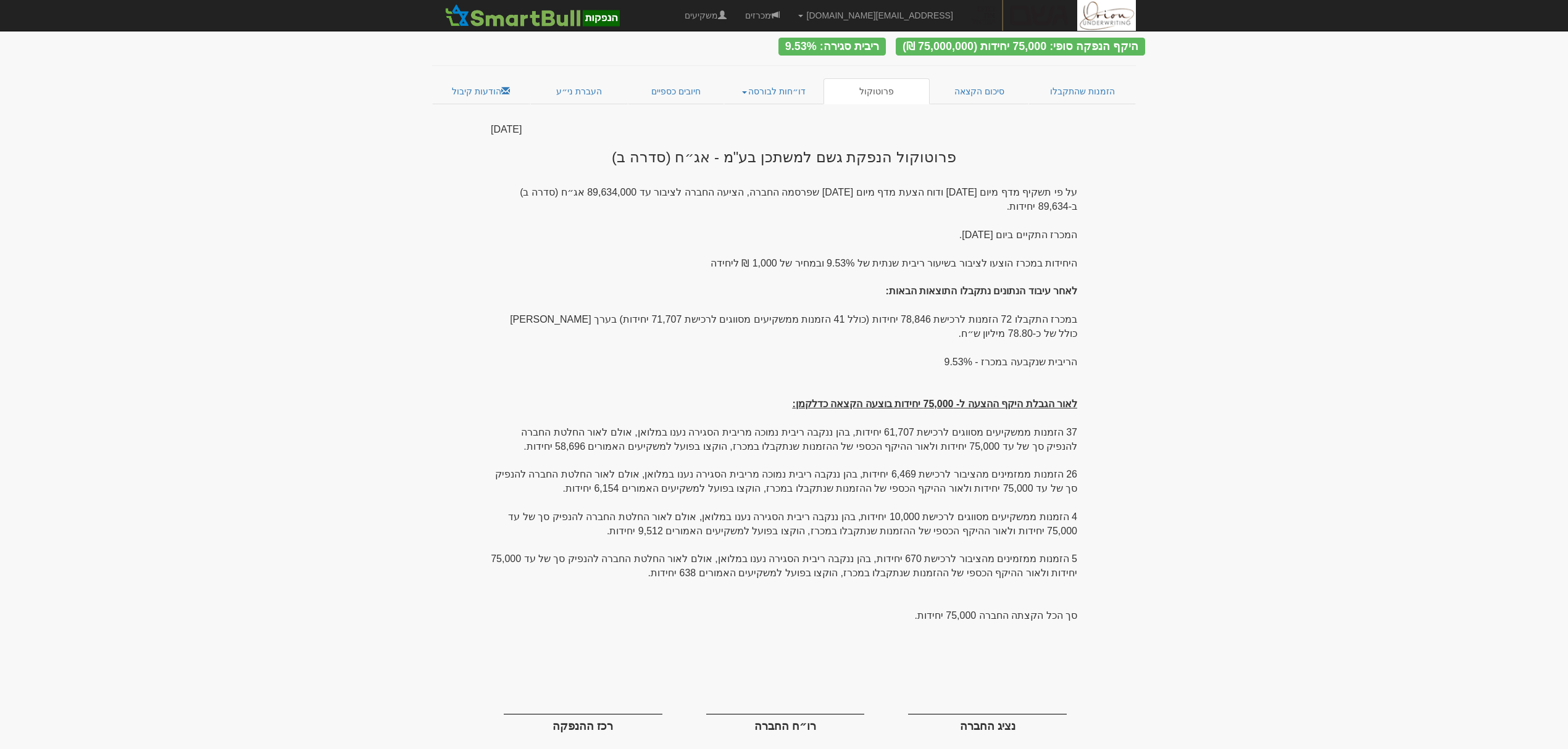
scroll to position [0, 0]
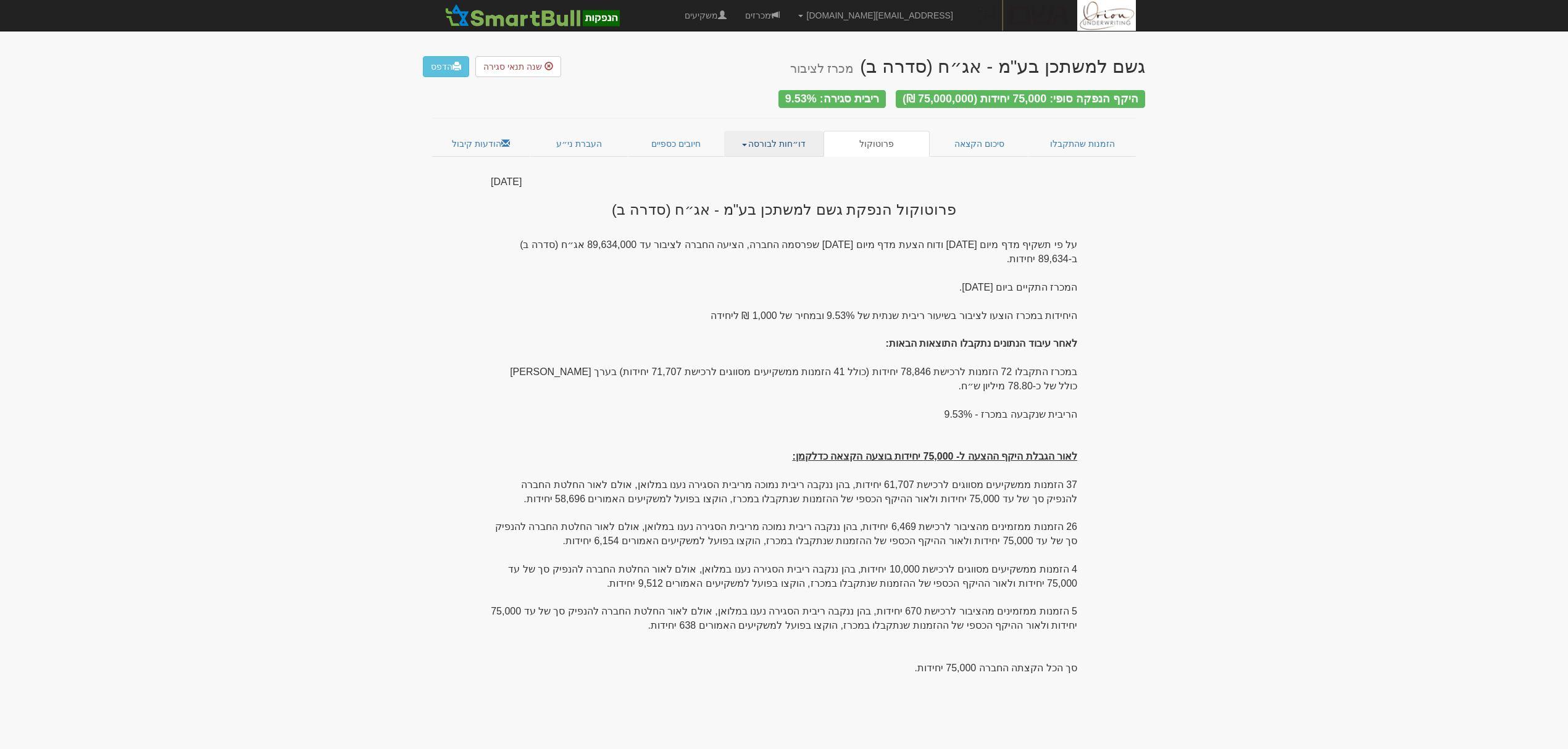
click at [810, 141] on link "דו״חות לבורסה" at bounding box center [774, 143] width 100 height 26
click at [771, 195] on link "דו״ח פיזור מפורט" at bounding box center [749, 200] width 147 height 16
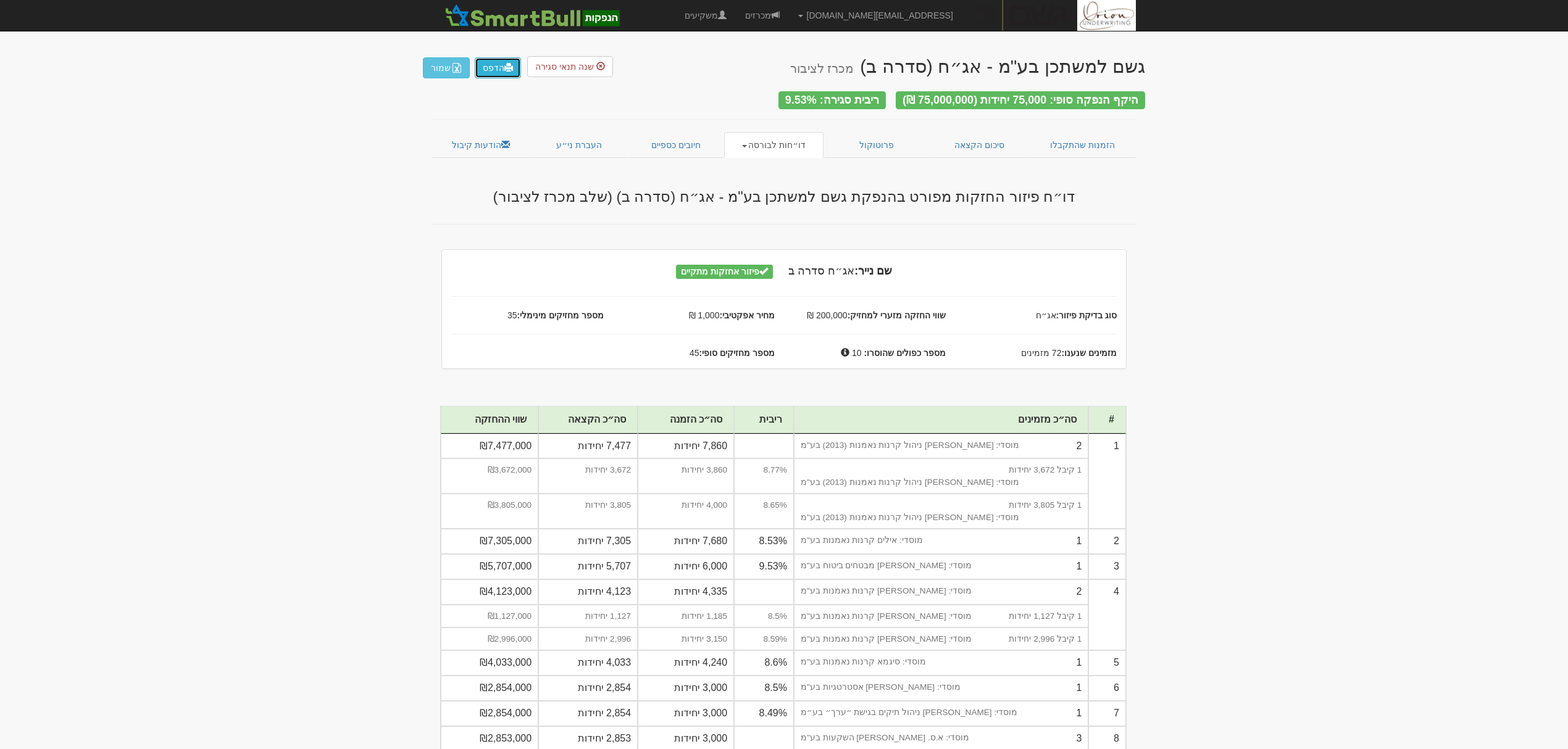
click at [509, 62] on span at bounding box center [508, 66] width 9 height 9
click at [501, 70] on link "הדפס" at bounding box center [498, 68] width 46 height 21
click at [778, 139] on link "דו״חות לבורסה" at bounding box center [774, 144] width 100 height 26
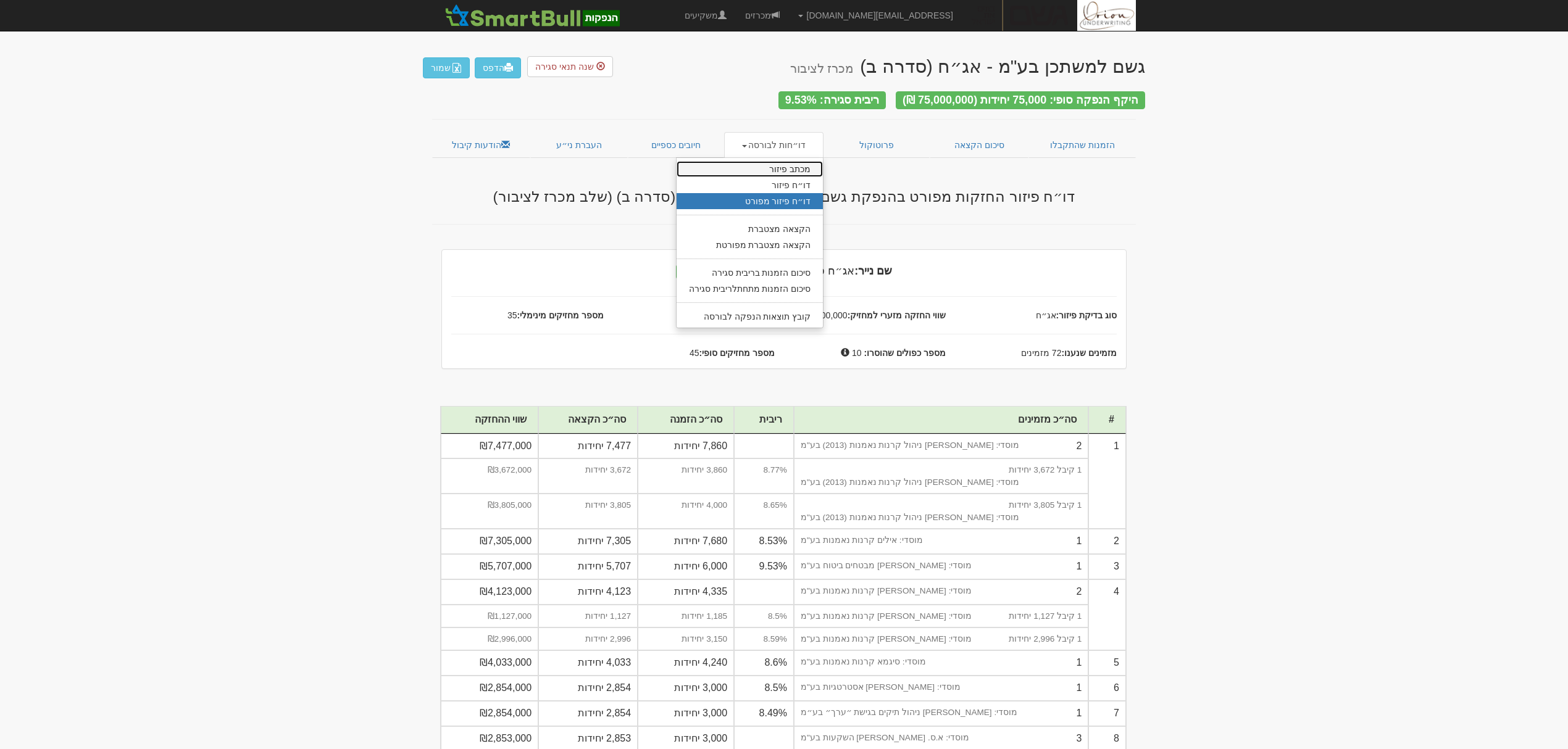
click at [797, 164] on link "מכתב פיזור" at bounding box center [749, 169] width 147 height 16
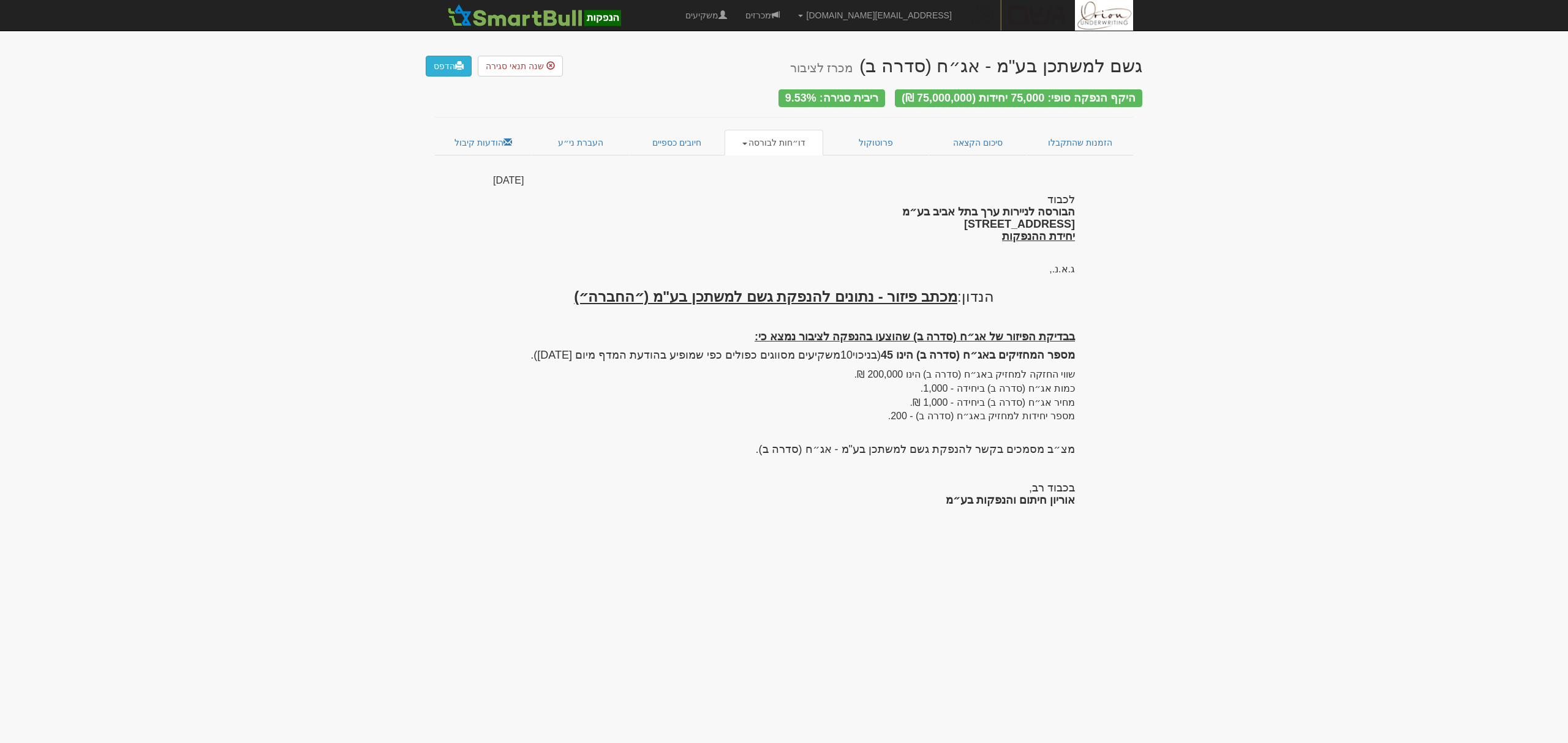
click at [474, 72] on div "גשם למשתכן בע"מ - אג״ח (סדרה ב) מכרז לציבור הדפס שנה תנאי סגירה" at bounding box center [784, 60] width 717 height 33
click at [464, 71] on link "הדפס" at bounding box center [449, 66] width 46 height 21
click at [449, 67] on link "הדפס" at bounding box center [449, 66] width 46 height 21
click at [784, 140] on link "דו״חות לבורסה" at bounding box center [774, 142] width 99 height 26
click at [778, 131] on link "דו״חות לבורסה" at bounding box center [774, 142] width 99 height 26
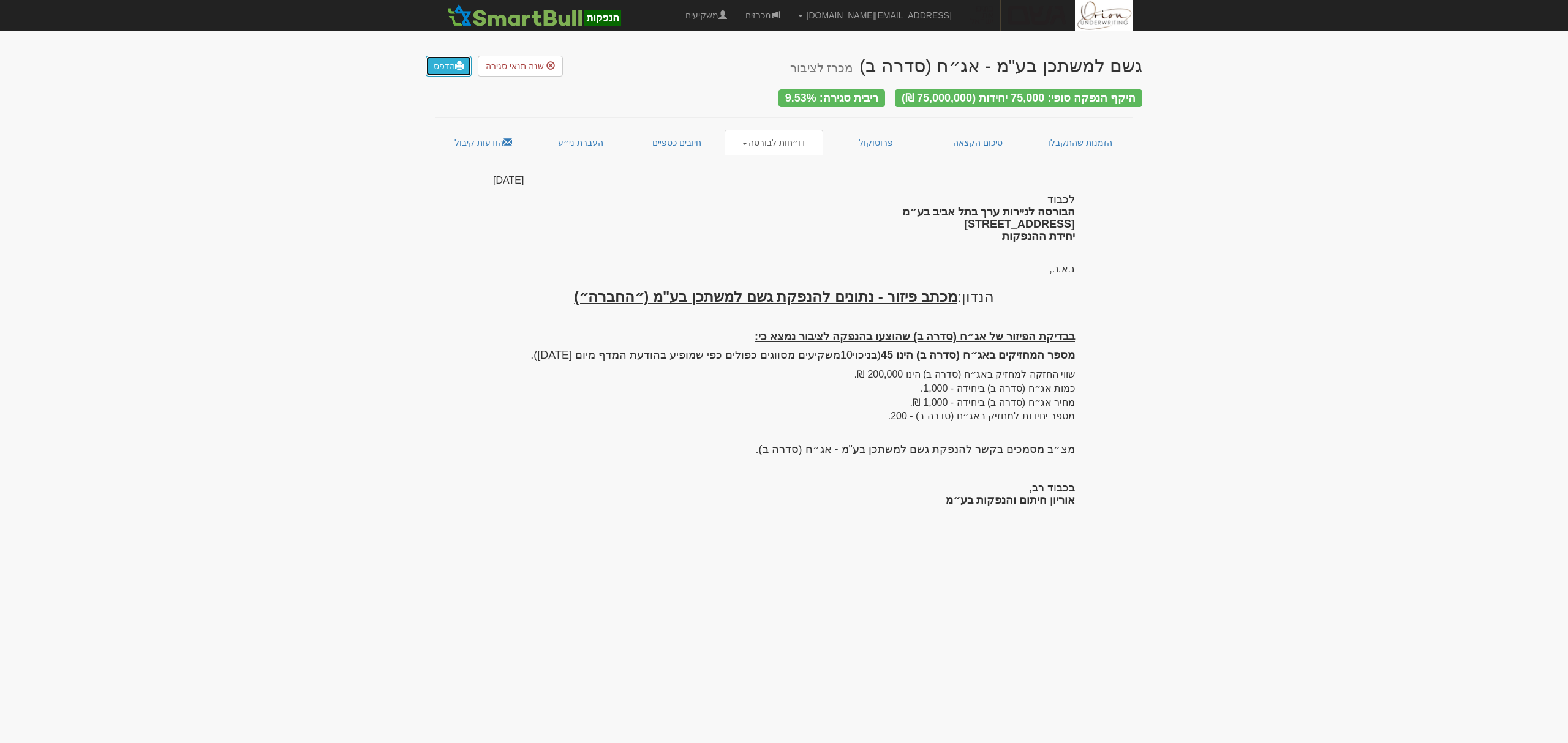
click at [459, 66] on span at bounding box center [459, 65] width 9 height 9
click at [758, 133] on link "דו״חות לבורסה" at bounding box center [774, 142] width 99 height 26
click at [781, 194] on link "דו״ח פיזור מפורט" at bounding box center [750, 198] width 146 height 16
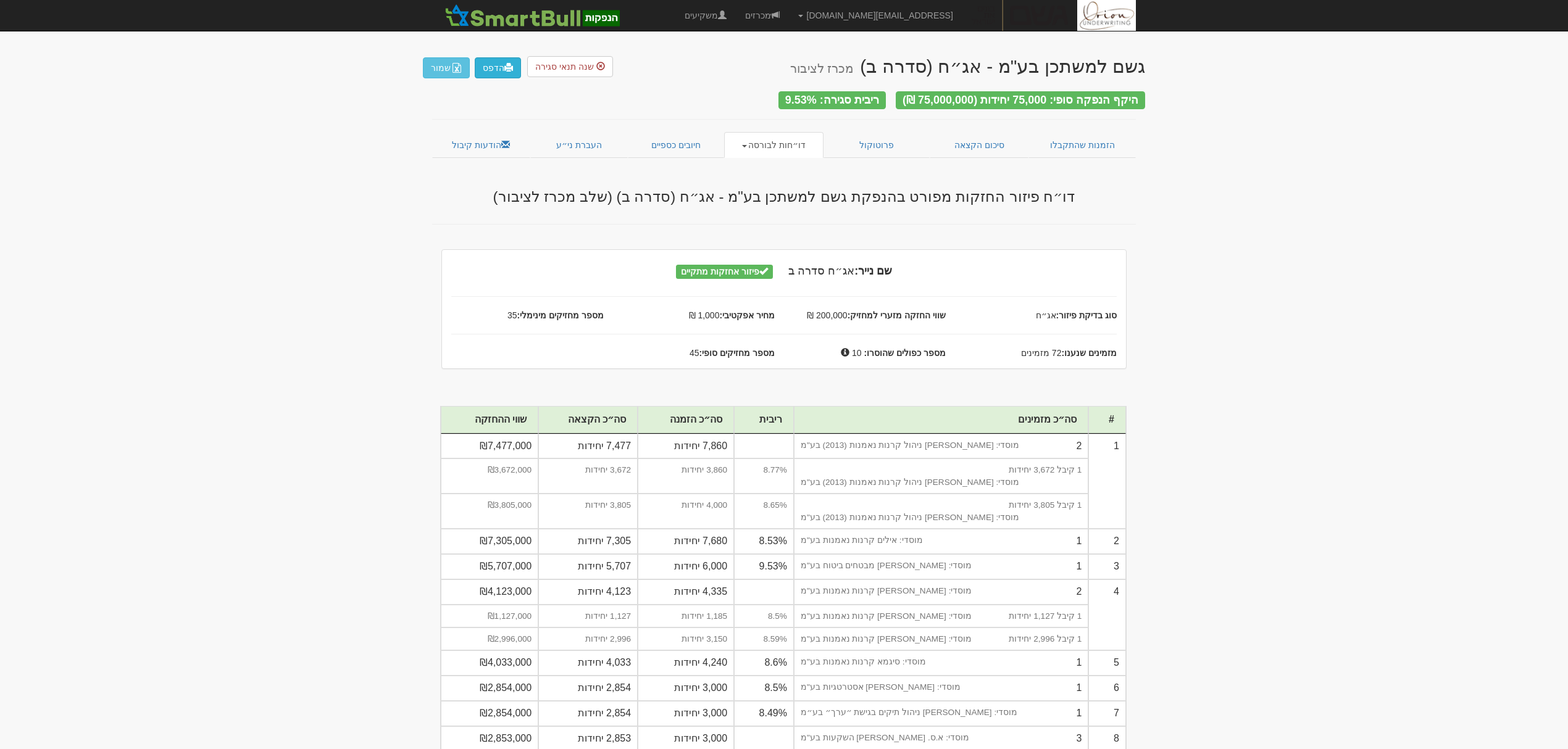
drag, startPoint x: 469, startPoint y: 62, endPoint x: 487, endPoint y: 64, distance: 18.1
click at [469, 62] on button "שמור" at bounding box center [446, 68] width 47 height 21
click at [496, 64] on link "הדפס" at bounding box center [498, 68] width 46 height 21
